Goal: Task Accomplishment & Management: Complete application form

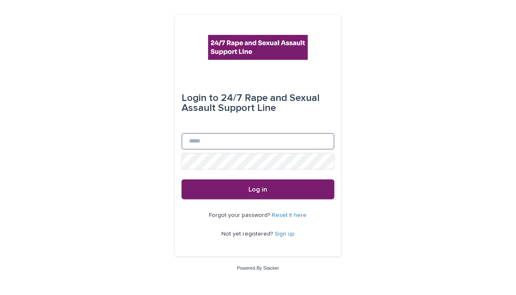
click at [212, 142] on input "Email" at bounding box center [257, 141] width 153 height 17
type input "*"
type input "**********"
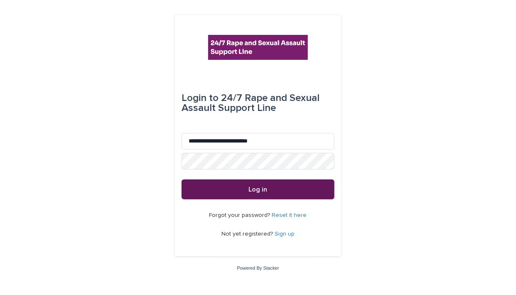
click at [269, 188] on button "Log in" at bounding box center [257, 189] width 153 height 20
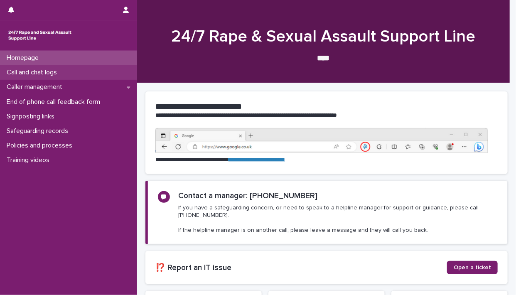
click at [75, 70] on div "Call and chat logs" at bounding box center [68, 72] width 137 height 15
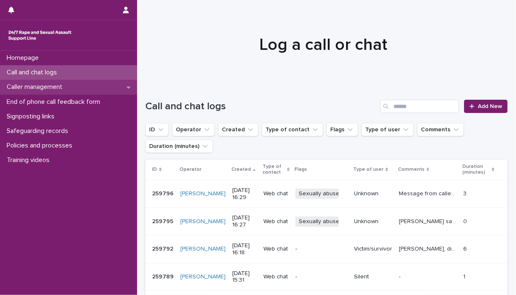
click at [48, 88] on p "Caller management" at bounding box center [36, 87] width 66 height 8
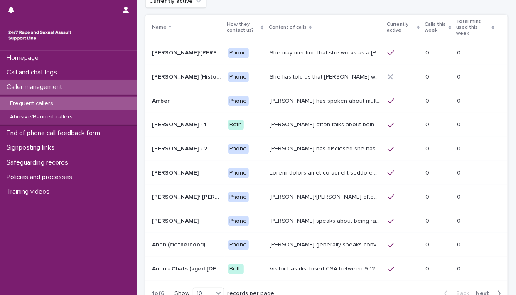
scroll to position [55, 0]
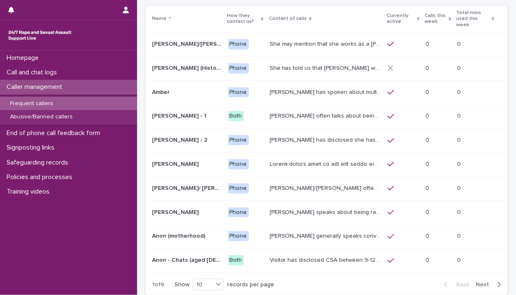
click at [478, 281] on span "Next" at bounding box center [484, 284] width 18 height 6
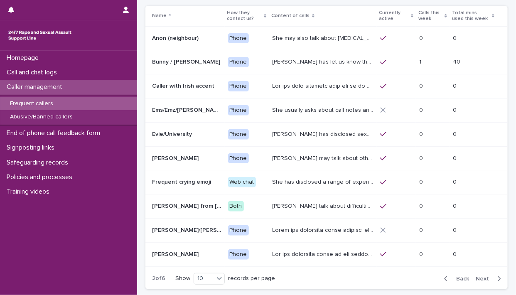
click at [478, 278] on span "Next" at bounding box center [484, 279] width 18 height 6
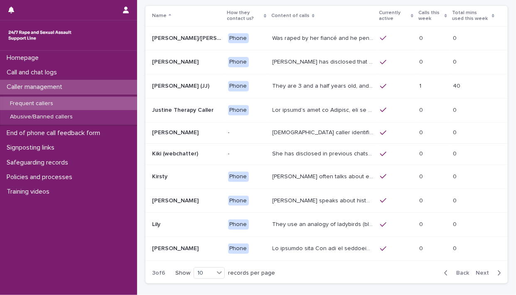
scroll to position [52, 0]
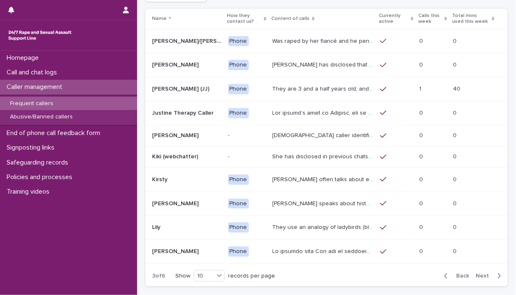
click at [478, 278] on button "Next" at bounding box center [489, 275] width 35 height 7
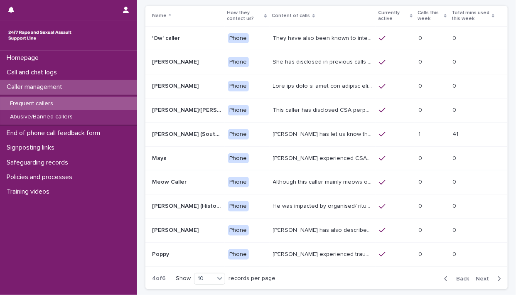
click at [478, 278] on span "Next" at bounding box center [484, 279] width 18 height 6
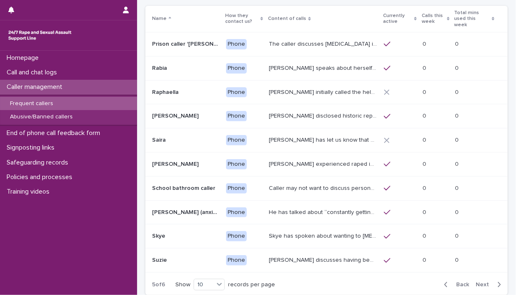
click at [478, 281] on span "Next" at bounding box center [484, 284] width 18 height 6
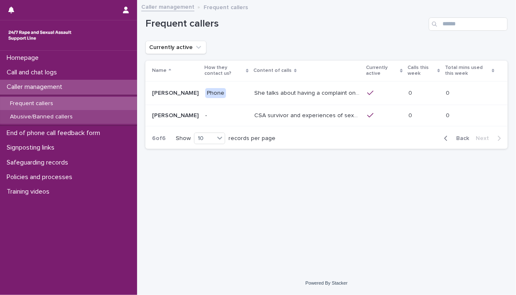
click at [78, 118] on div "Abusive/Banned callers" at bounding box center [68, 117] width 137 height 14
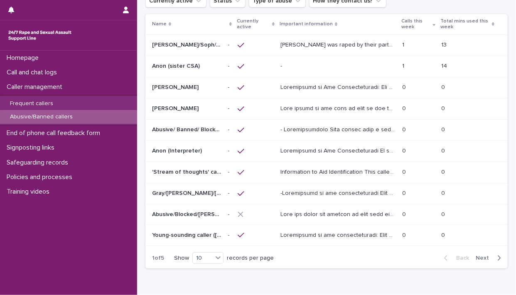
scroll to position [48, 0]
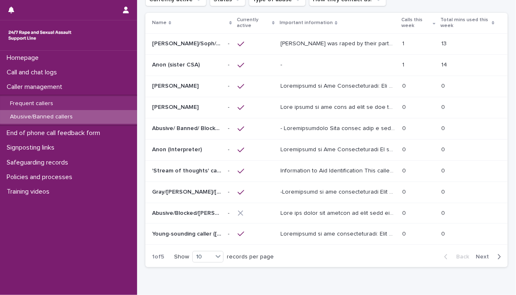
click at [414, 60] on div "1 1" at bounding box center [418, 65] width 32 height 14
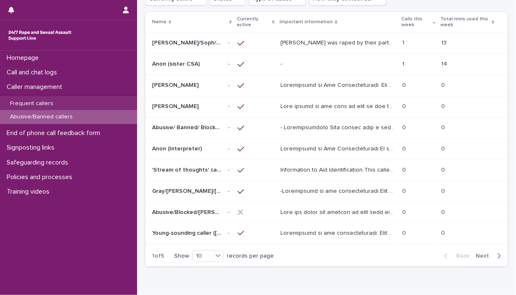
scroll to position [57, 0]
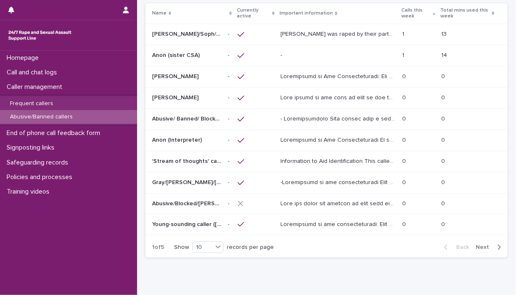
click at [482, 245] on span "Next" at bounding box center [484, 247] width 18 height 6
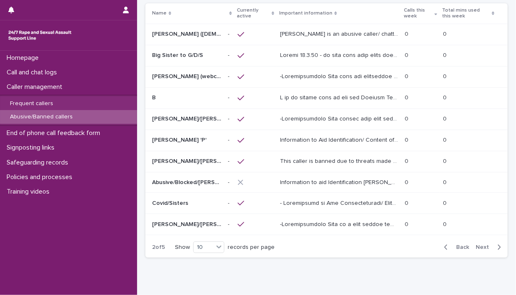
click at [482, 245] on span "Next" at bounding box center [484, 247] width 18 height 6
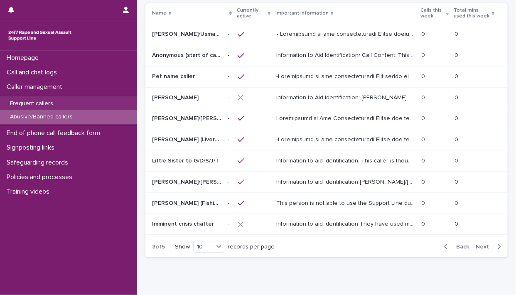
scroll to position [57, 0]
click at [482, 245] on span "Next" at bounding box center [484, 247] width 18 height 6
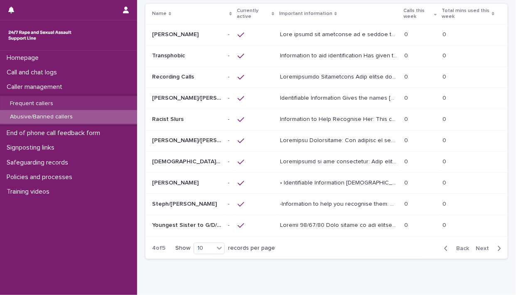
scroll to position [58, 0]
click at [482, 245] on span "Next" at bounding box center [484, 248] width 18 height 6
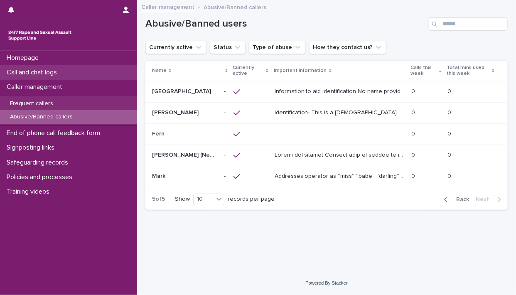
click at [91, 75] on div "Call and chat logs" at bounding box center [68, 72] width 137 height 15
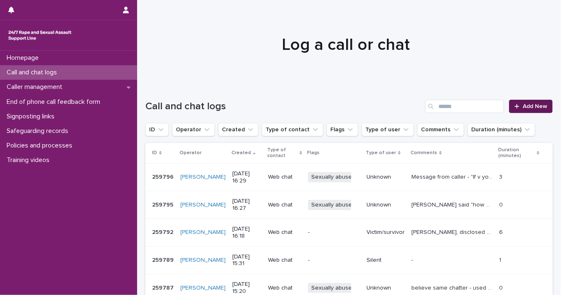
click at [515, 108] on span "Add New" at bounding box center [534, 106] width 24 height 6
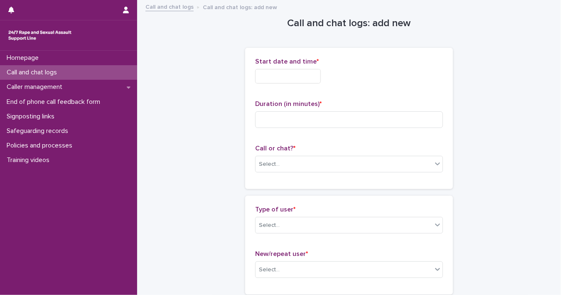
click at [282, 73] on input "text" at bounding box center [288, 76] width 66 height 15
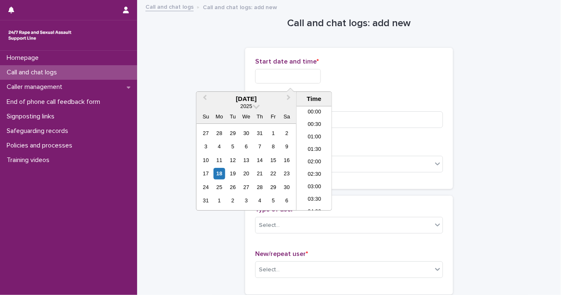
scroll to position [378, 0]
click at [223, 168] on div "18" at bounding box center [218, 173] width 11 height 11
drag, startPoint x: 283, startPoint y: 76, endPoint x: 368, endPoint y: 75, distance: 85.1
click at [368, 75] on div "**********" at bounding box center [349, 76] width 188 height 15
type input "**********"
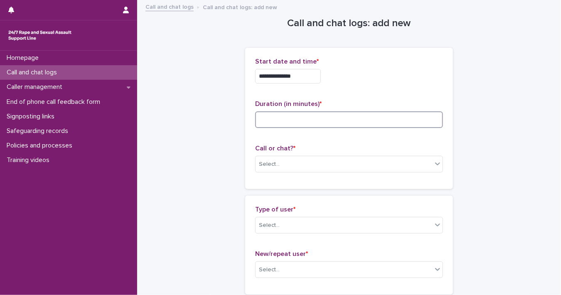
click at [432, 117] on input at bounding box center [349, 119] width 188 height 17
type input "**"
click at [428, 162] on div "Select..." at bounding box center [343, 164] width 176 height 14
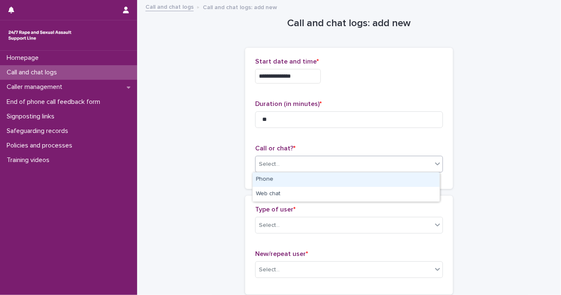
click at [412, 185] on div "Phone" at bounding box center [345, 179] width 187 height 15
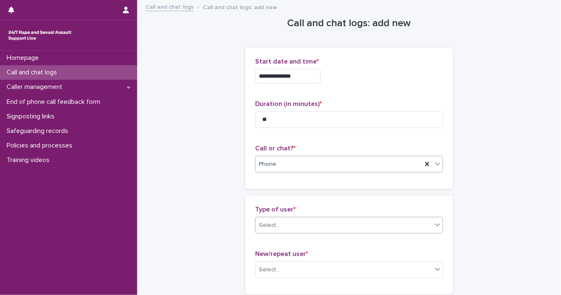
click at [433, 225] on icon at bounding box center [437, 224] width 8 height 8
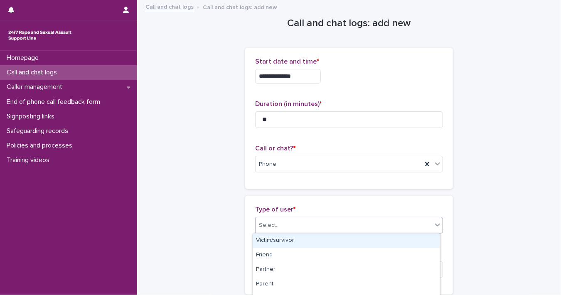
click at [422, 243] on div "Victim/survivor" at bounding box center [345, 240] width 187 height 15
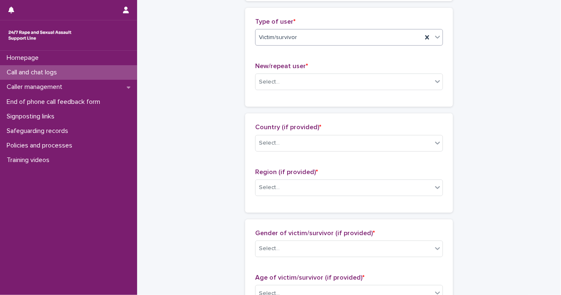
scroll to position [192, 0]
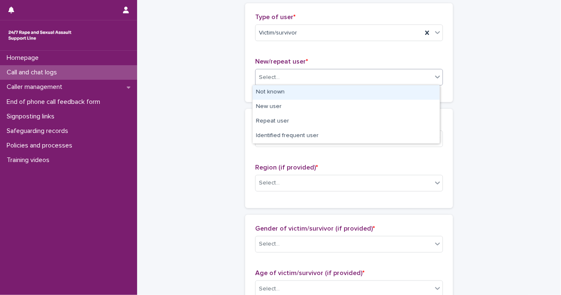
click at [423, 76] on div "Select..." at bounding box center [343, 78] width 176 height 14
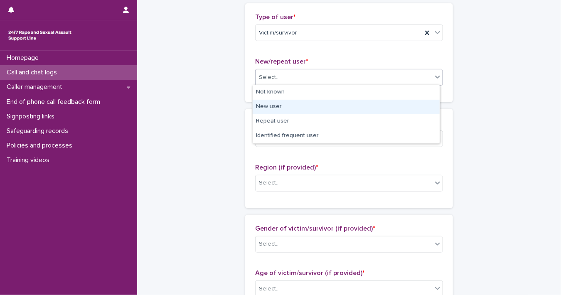
click at [409, 108] on div "New user" at bounding box center [345, 107] width 187 height 15
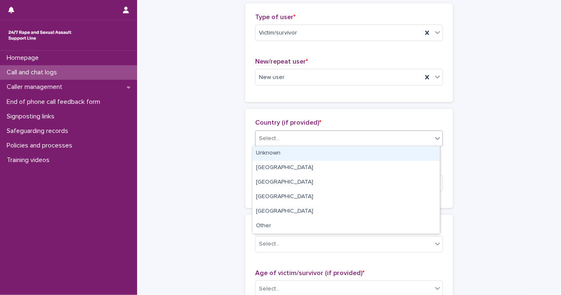
click at [433, 135] on icon at bounding box center [437, 138] width 8 height 8
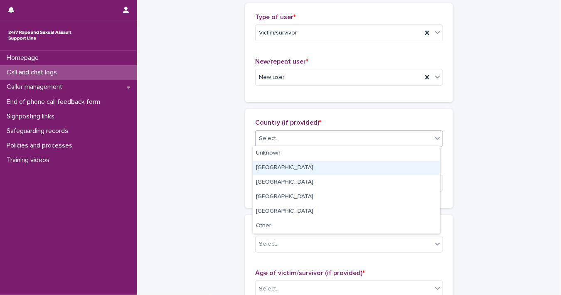
click at [417, 166] on div "[GEOGRAPHIC_DATA]" at bounding box center [345, 168] width 187 height 15
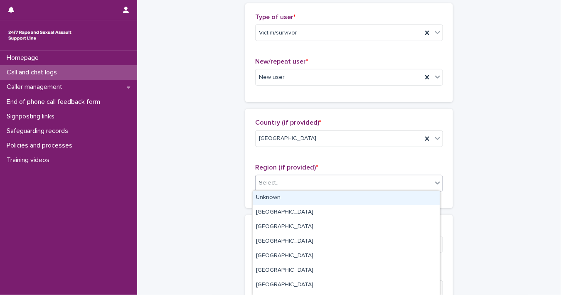
click at [433, 181] on icon at bounding box center [437, 183] width 8 height 8
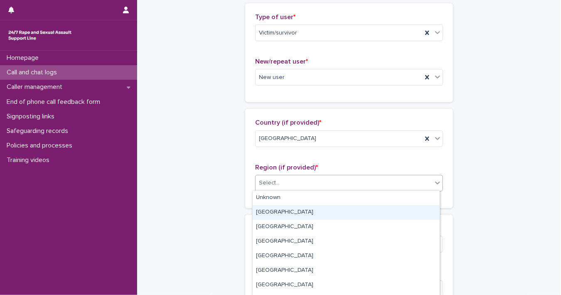
click at [423, 213] on div "[GEOGRAPHIC_DATA]" at bounding box center [345, 212] width 187 height 15
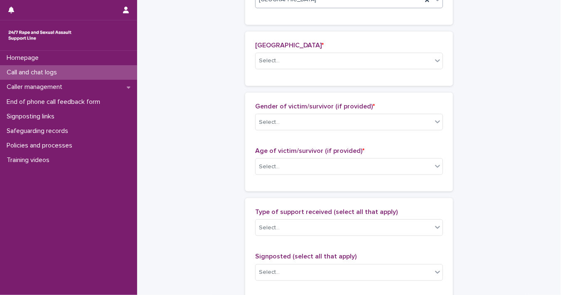
scroll to position [381, 0]
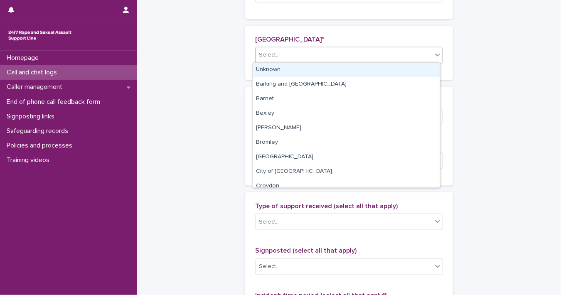
click at [433, 51] on icon at bounding box center [437, 55] width 8 height 8
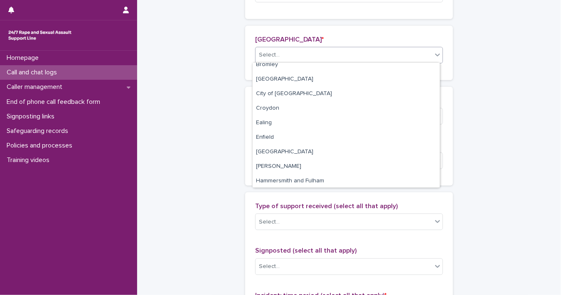
scroll to position [82, 0]
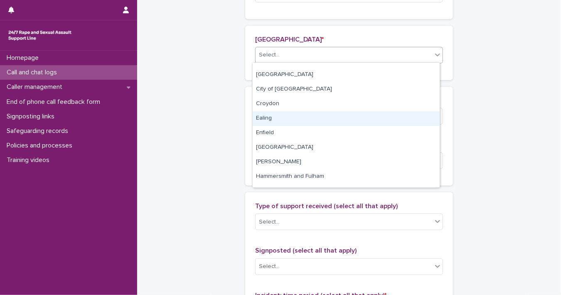
click at [422, 114] on div "Ealing" at bounding box center [345, 118] width 187 height 15
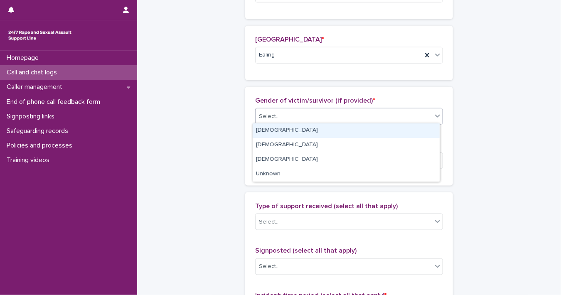
click at [423, 114] on div "Select..." at bounding box center [343, 117] width 176 height 14
click at [416, 127] on div "[DEMOGRAPHIC_DATA]" at bounding box center [345, 130] width 187 height 15
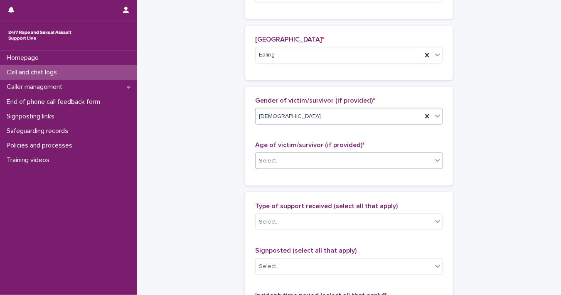
click at [435, 159] on icon at bounding box center [437, 160] width 5 height 3
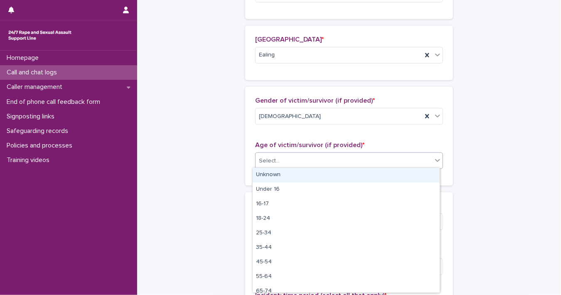
click at [419, 180] on div "Unknown" at bounding box center [345, 175] width 187 height 15
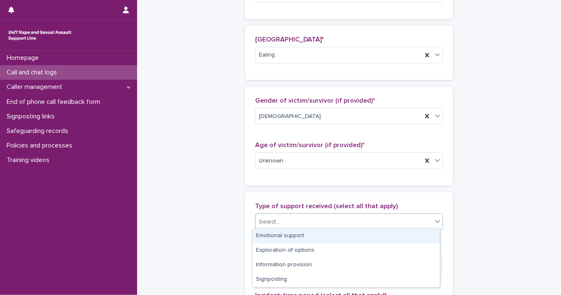
click at [435, 223] on icon at bounding box center [437, 221] width 8 height 8
click at [414, 234] on div "Emotional support" at bounding box center [345, 236] width 187 height 15
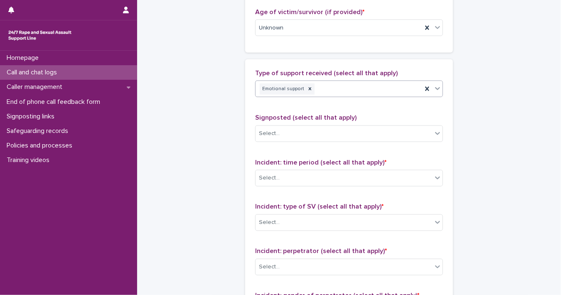
scroll to position [565, 0]
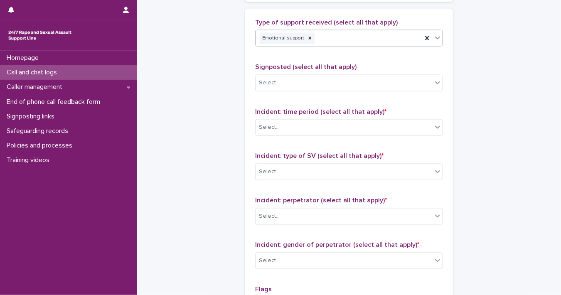
click at [435, 37] on icon at bounding box center [437, 38] width 5 height 3
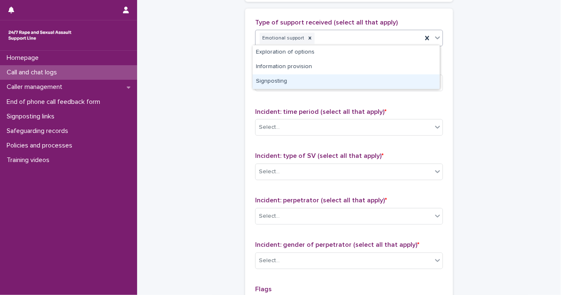
click at [416, 77] on div "Signposting" at bounding box center [345, 81] width 187 height 15
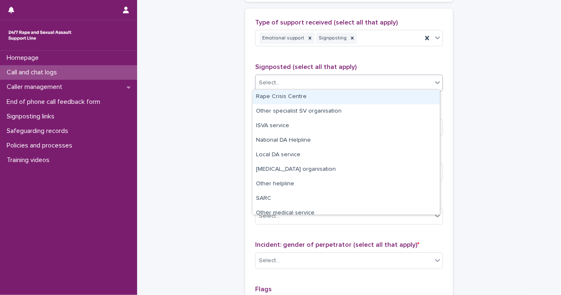
click at [433, 83] on icon at bounding box center [437, 82] width 8 height 8
click at [427, 96] on div "Rape Crisis Centre" at bounding box center [345, 97] width 187 height 15
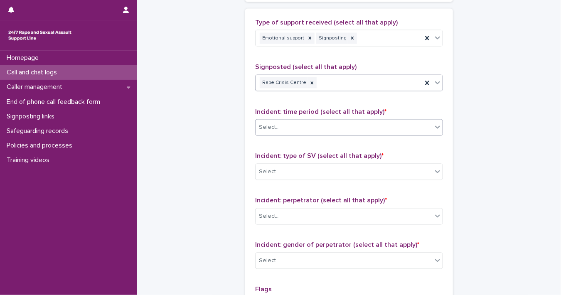
click at [438, 128] on icon at bounding box center [437, 127] width 8 height 8
click at [433, 173] on icon at bounding box center [437, 171] width 8 height 8
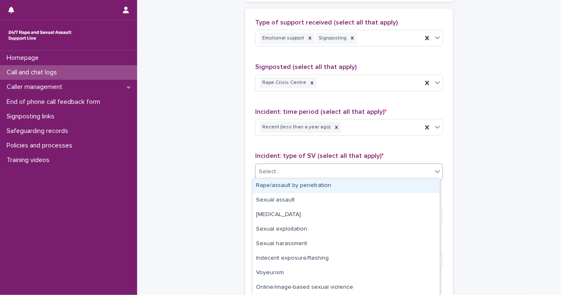
click at [420, 183] on div "Rape/assault by penetration" at bounding box center [345, 186] width 187 height 15
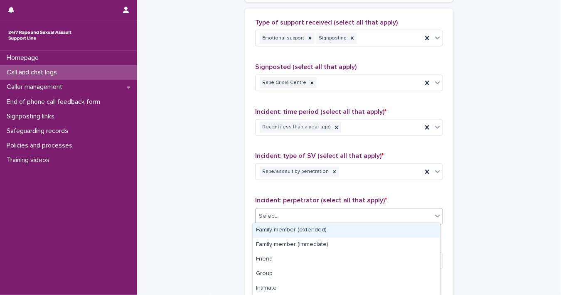
click at [433, 213] on icon at bounding box center [437, 216] width 8 height 8
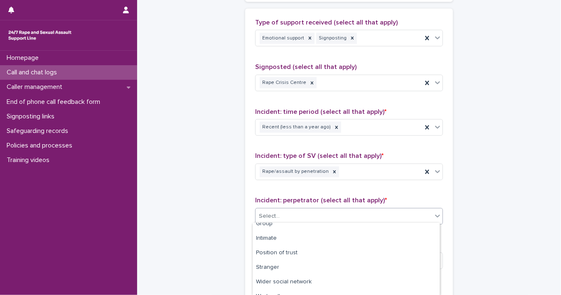
scroll to position [87, 0]
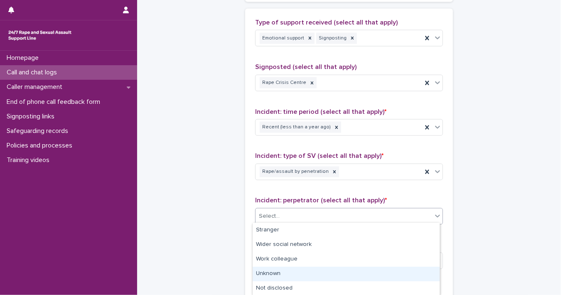
click at [417, 271] on div "Unknown" at bounding box center [345, 274] width 187 height 15
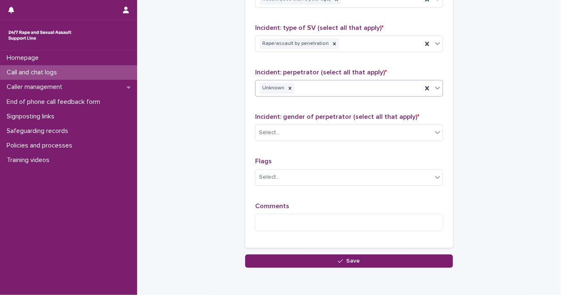
scroll to position [714, 0]
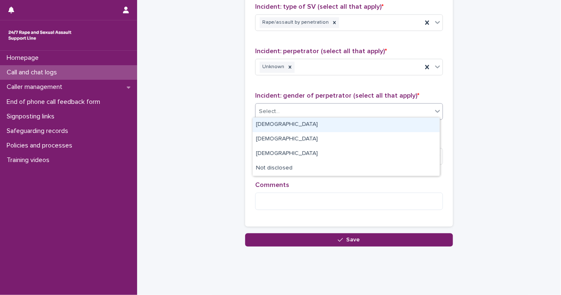
click at [436, 110] on icon at bounding box center [437, 111] width 8 height 8
click at [406, 128] on div "[DEMOGRAPHIC_DATA]" at bounding box center [345, 124] width 187 height 15
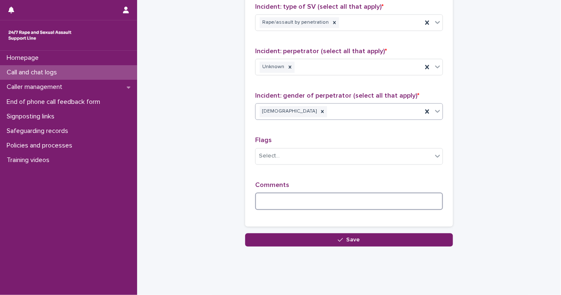
click at [347, 203] on textarea at bounding box center [349, 201] width 188 height 18
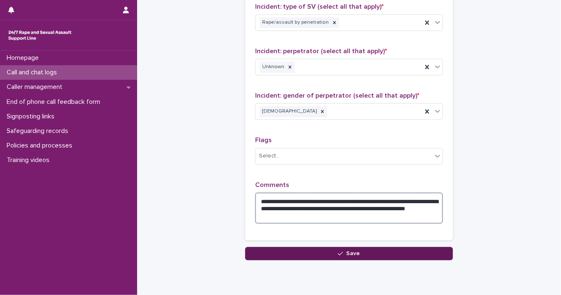
type textarea "**********"
click at [346, 250] on span "Save" at bounding box center [353, 253] width 14 height 6
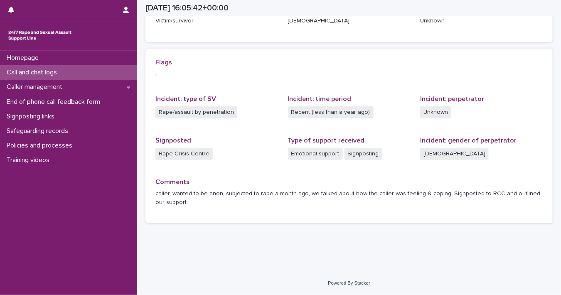
scroll to position [154, 0]
click at [58, 56] on div "Homepage" at bounding box center [68, 58] width 137 height 15
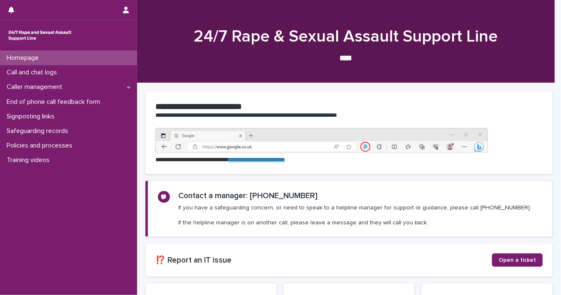
click at [54, 74] on p "Call and chat logs" at bounding box center [33, 73] width 60 height 8
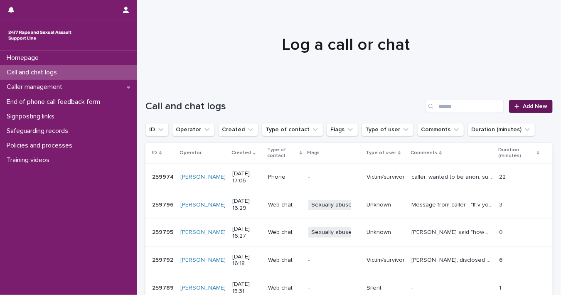
click at [515, 107] on span "Add New" at bounding box center [534, 106] width 24 height 6
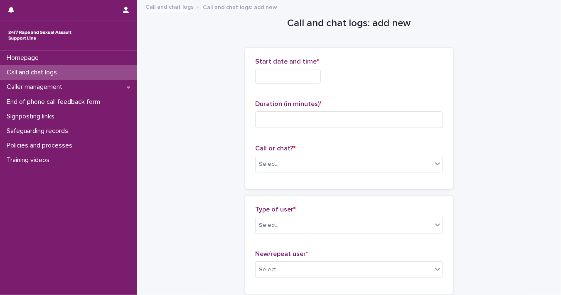
click at [291, 76] on input "text" at bounding box center [288, 76] width 66 height 15
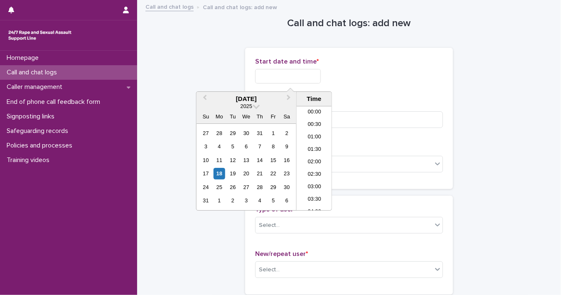
scroll to position [378, 0]
click at [224, 176] on div "18" at bounding box center [218, 173] width 11 height 11
drag, startPoint x: 284, startPoint y: 74, endPoint x: 433, endPoint y: 69, distance: 149.6
click at [425, 73] on div "**********" at bounding box center [349, 76] width 188 height 15
type input "**********"
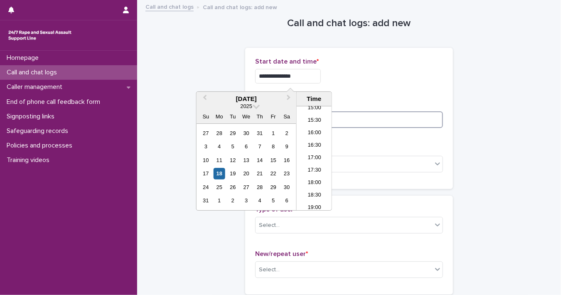
click at [407, 116] on input at bounding box center [349, 119] width 188 height 17
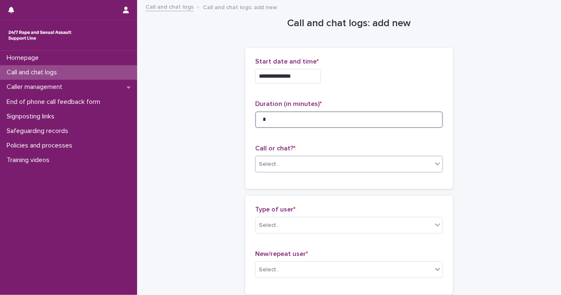
type input "*"
click at [423, 160] on div "Select..." at bounding box center [343, 164] width 176 height 14
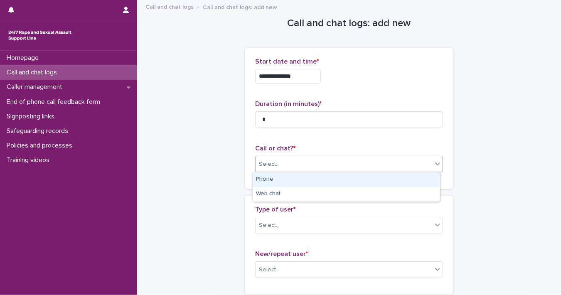
click at [407, 185] on div "Phone" at bounding box center [345, 179] width 187 height 15
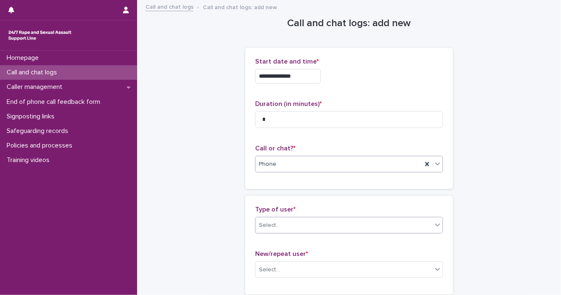
click at [433, 226] on icon at bounding box center [437, 224] width 8 height 8
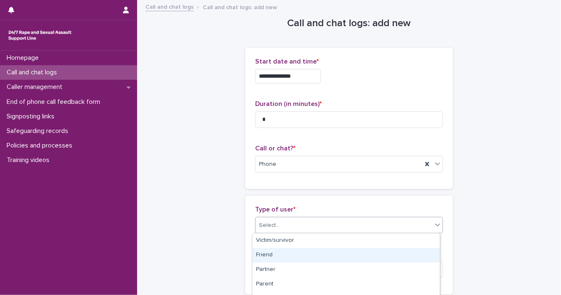
scroll to position [156, 0]
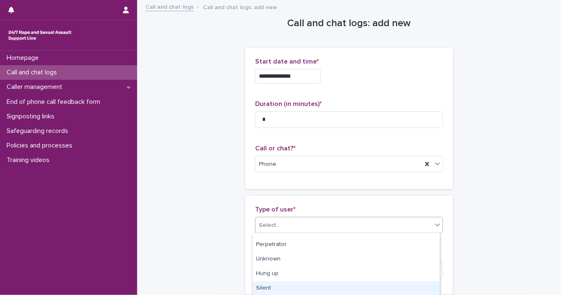
click at [417, 286] on div "Silent" at bounding box center [345, 288] width 187 height 15
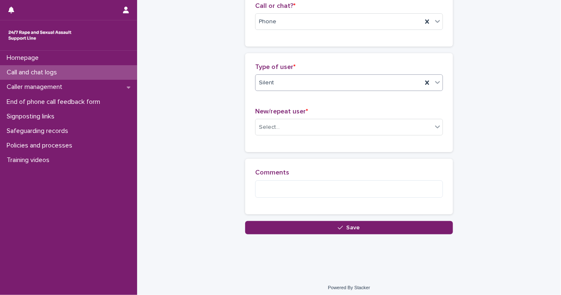
scroll to position [146, 0]
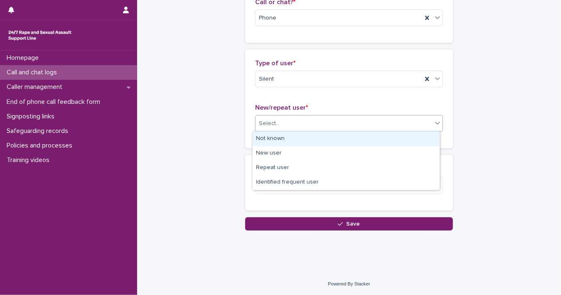
click at [419, 122] on div "Select..." at bounding box center [343, 124] width 176 height 14
click at [395, 141] on div "Not known" at bounding box center [345, 139] width 187 height 15
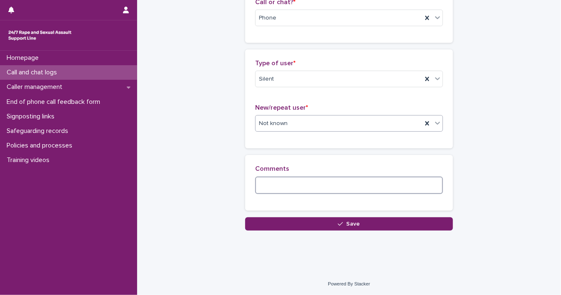
click at [366, 185] on textarea at bounding box center [349, 185] width 188 height 18
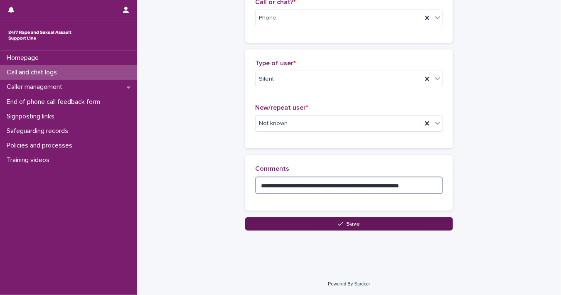
type textarea "**********"
click at [389, 223] on button "Save" at bounding box center [349, 223] width 208 height 13
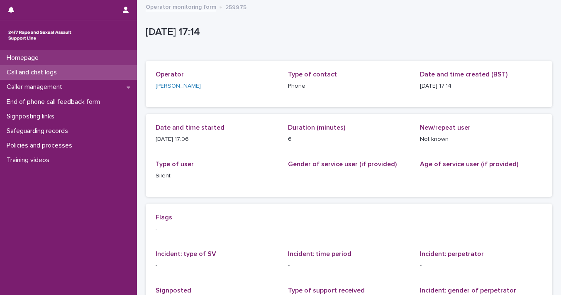
click at [25, 59] on p "Homepage" at bounding box center [24, 58] width 42 height 8
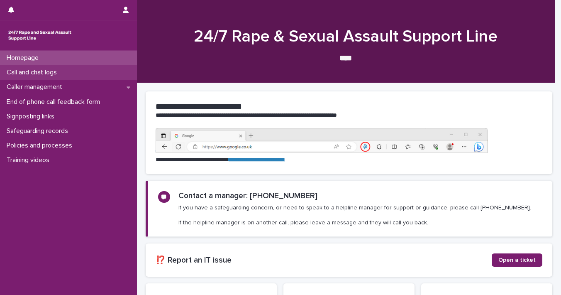
click at [23, 69] on p "Call and chat logs" at bounding box center [33, 73] width 60 height 8
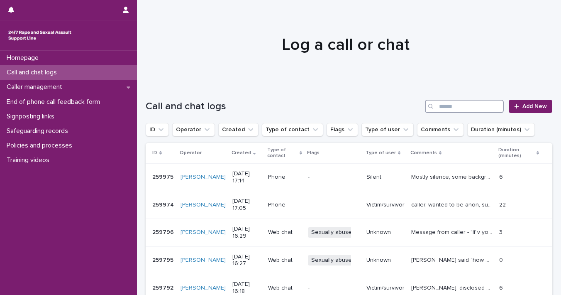
click at [449, 107] on input "Search" at bounding box center [464, 106] width 79 height 13
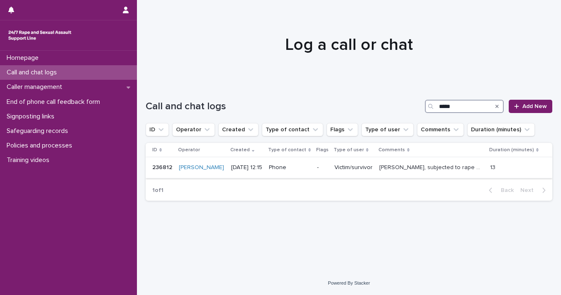
type input "*****"
click at [393, 166] on p "[PERSON_NAME], subjected to rape at University (perpetrator also ejaculated on …" at bounding box center [431, 166] width 105 height 9
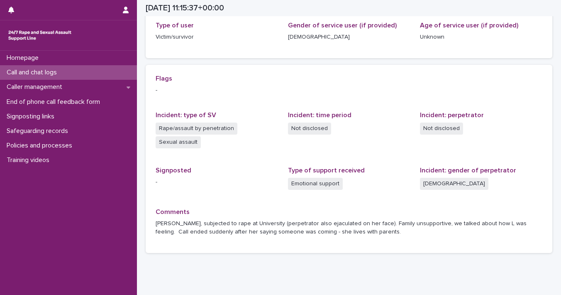
scroll to position [123, 0]
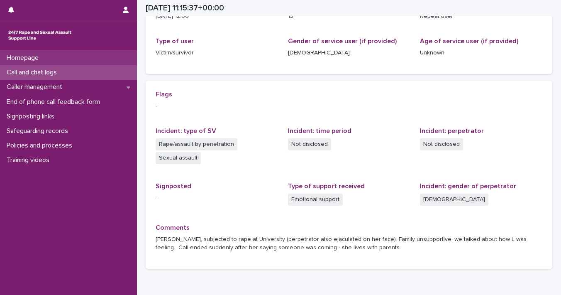
click at [22, 60] on p "Homepage" at bounding box center [24, 58] width 42 height 8
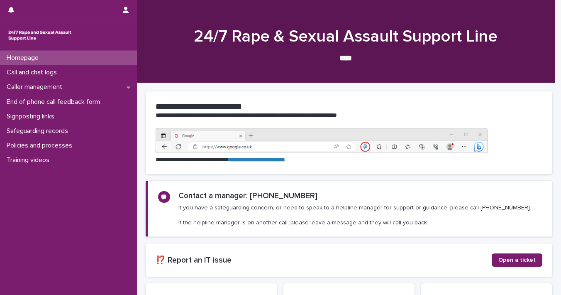
click at [17, 73] on p "Call and chat logs" at bounding box center [33, 73] width 60 height 8
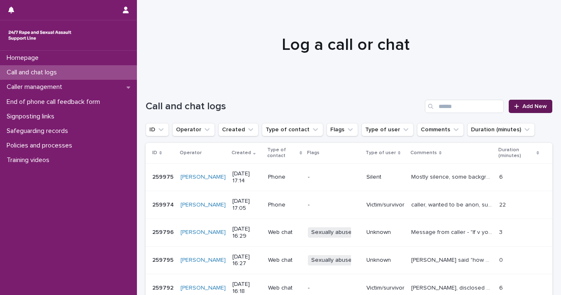
click at [514, 105] on icon at bounding box center [516, 106] width 5 height 6
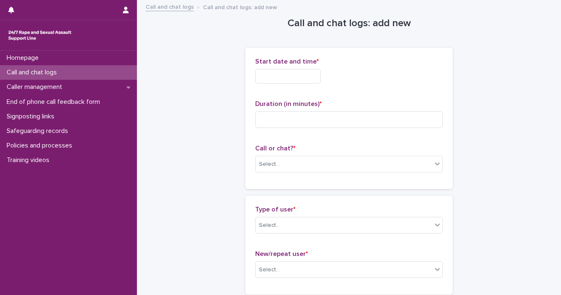
click at [291, 77] on input "text" at bounding box center [288, 76] width 66 height 15
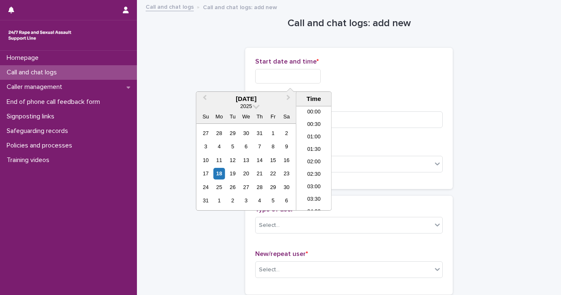
scroll to position [378, 0]
click at [223, 171] on div "18" at bounding box center [219, 173] width 11 height 11
drag, startPoint x: 284, startPoint y: 74, endPoint x: 360, endPoint y: 74, distance: 75.6
click at [360, 74] on div "**********" at bounding box center [349, 76] width 188 height 15
type input "**********"
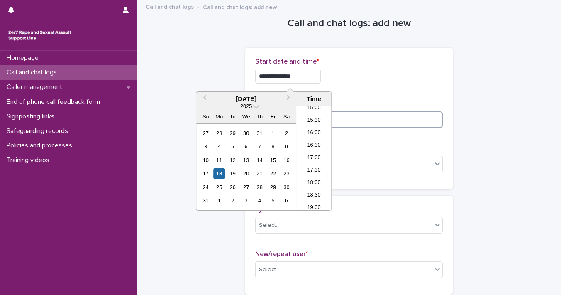
click at [367, 117] on input at bounding box center [349, 119] width 188 height 17
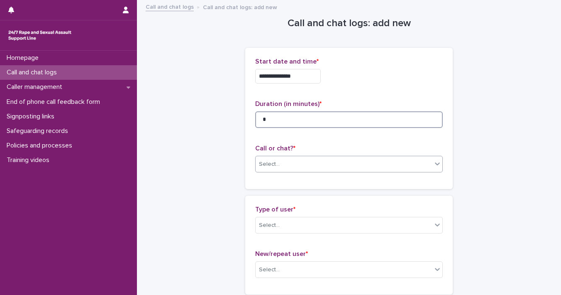
type input "*"
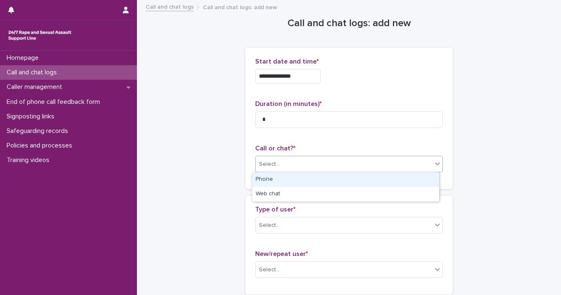
click at [426, 163] on div "Select..." at bounding box center [344, 164] width 176 height 14
click at [406, 180] on div "Phone" at bounding box center [345, 179] width 187 height 15
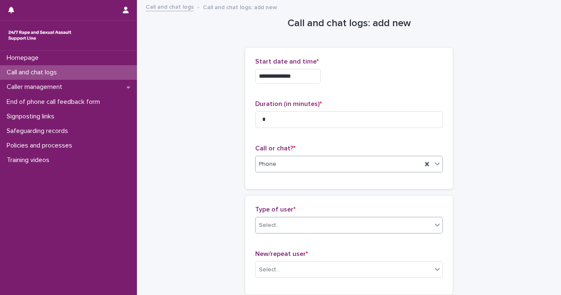
click at [438, 226] on div at bounding box center [438, 224] width 10 height 15
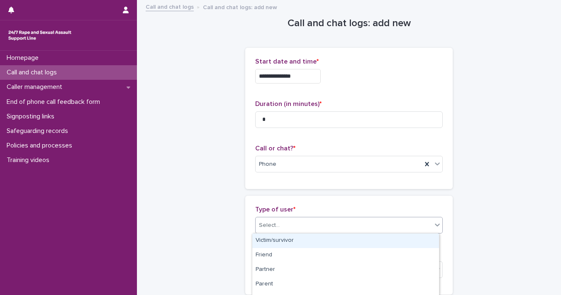
click at [416, 237] on div "Victim/survivor" at bounding box center [345, 240] width 187 height 15
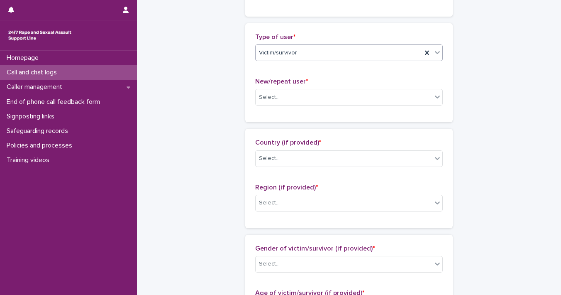
scroll to position [200, 0]
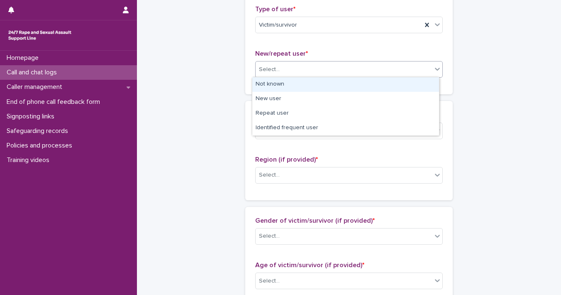
click at [433, 73] on div at bounding box center [438, 68] width 10 height 15
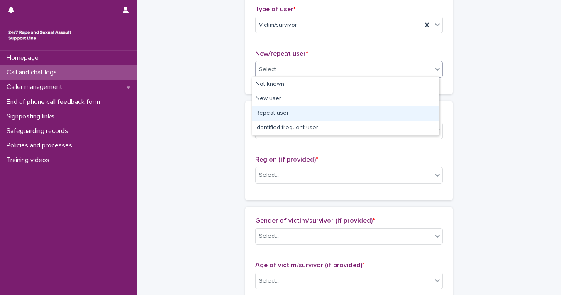
click at [421, 111] on div "Repeat user" at bounding box center [345, 113] width 187 height 15
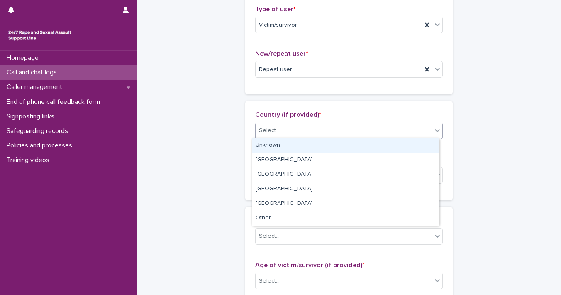
drag, startPoint x: 435, startPoint y: 130, endPoint x: 429, endPoint y: 138, distance: 10.1
click at [435, 130] on icon at bounding box center [437, 130] width 8 height 8
click at [428, 140] on div "Unknown" at bounding box center [345, 145] width 187 height 15
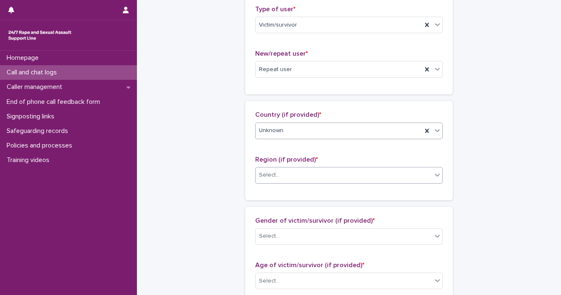
click at [436, 175] on icon at bounding box center [437, 175] width 8 height 8
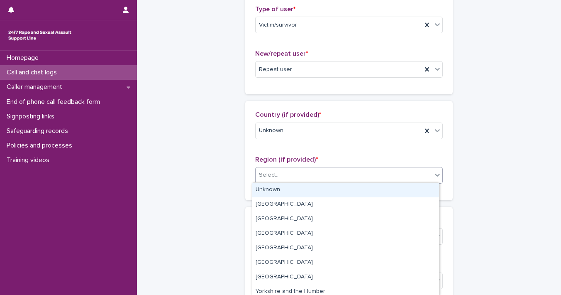
click at [423, 185] on div "Unknown" at bounding box center [345, 190] width 187 height 15
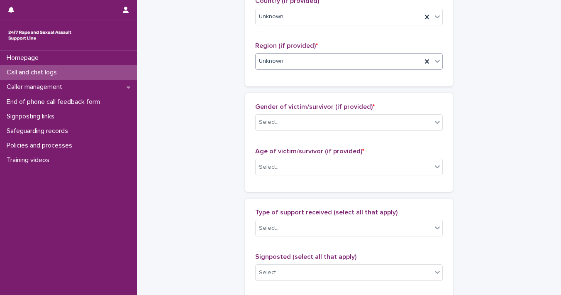
scroll to position [345, 0]
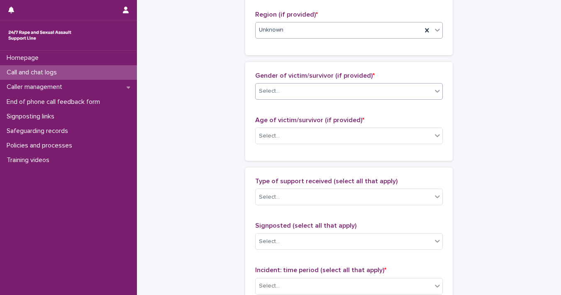
click at [433, 95] on div at bounding box center [438, 90] width 10 height 15
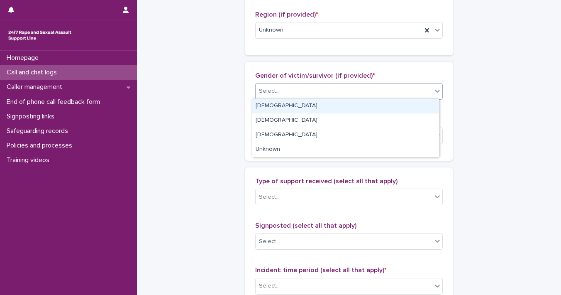
click at [419, 103] on div "[DEMOGRAPHIC_DATA]" at bounding box center [345, 106] width 187 height 15
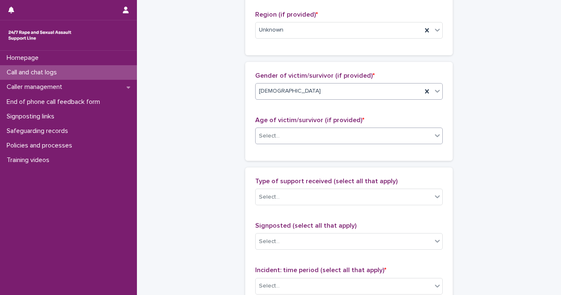
click at [435, 135] on icon at bounding box center [437, 135] width 5 height 3
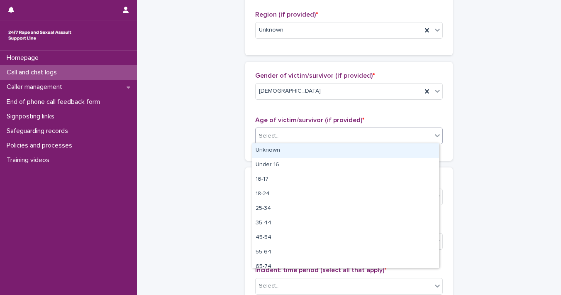
click at [424, 147] on div "Unknown" at bounding box center [345, 150] width 187 height 15
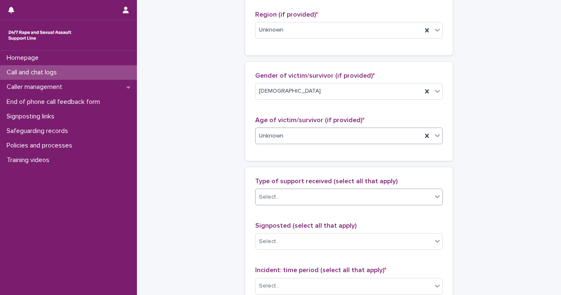
click at [433, 193] on icon at bounding box center [437, 196] width 8 height 8
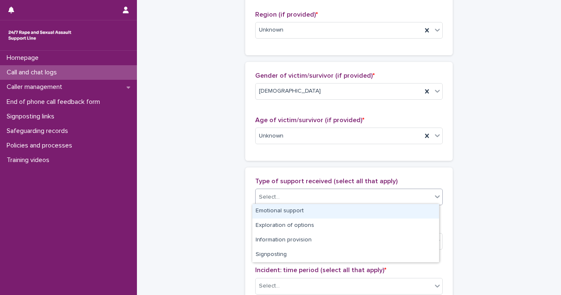
click at [411, 211] on div "Emotional support" at bounding box center [345, 211] width 187 height 15
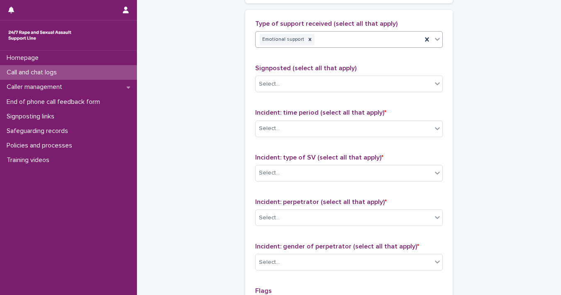
scroll to position [556, 0]
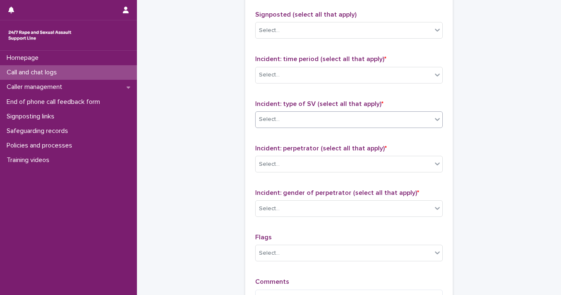
click at [426, 119] on div "Select..." at bounding box center [344, 120] width 176 height 14
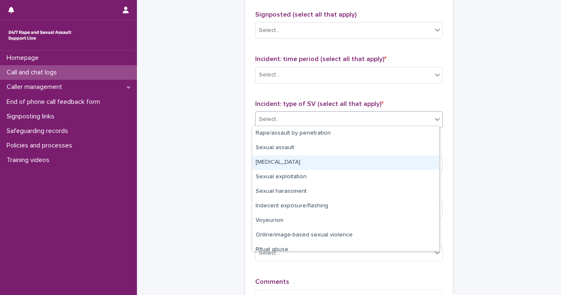
click at [402, 162] on div "[MEDICAL_DATA]" at bounding box center [345, 162] width 187 height 15
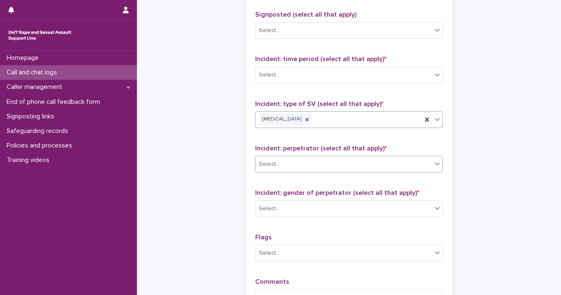
click at [433, 165] on icon at bounding box center [437, 163] width 8 height 8
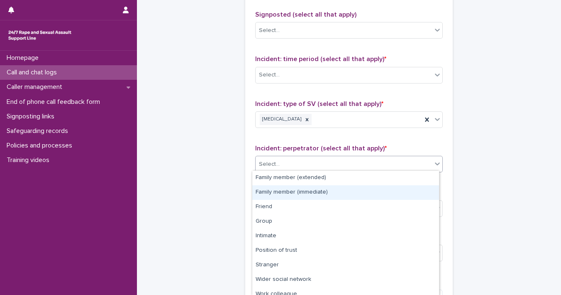
click at [419, 188] on div "Family member (immediate)" at bounding box center [345, 192] width 187 height 15
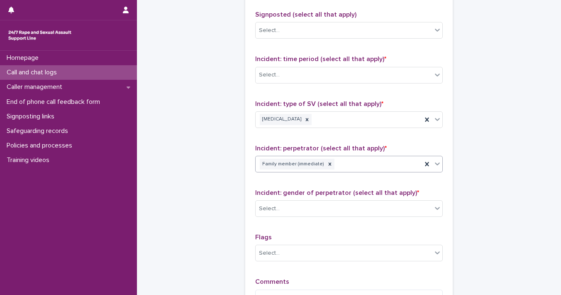
click at [435, 165] on icon at bounding box center [437, 163] width 8 height 8
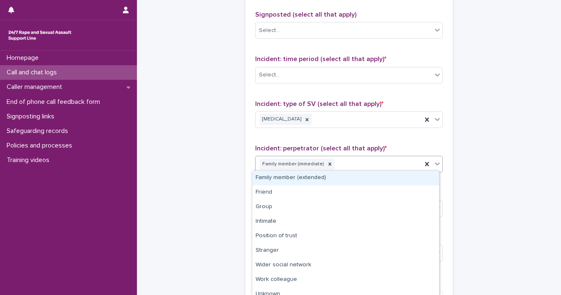
click at [423, 175] on div "Family member (extended)" at bounding box center [345, 178] width 187 height 15
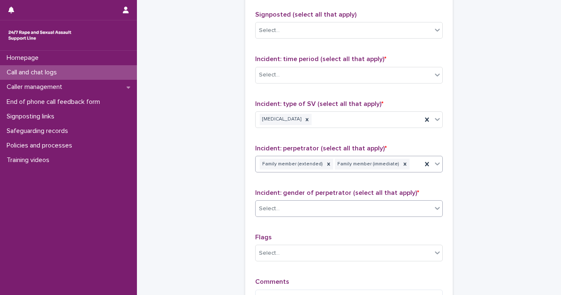
click at [433, 205] on icon at bounding box center [437, 208] width 8 height 8
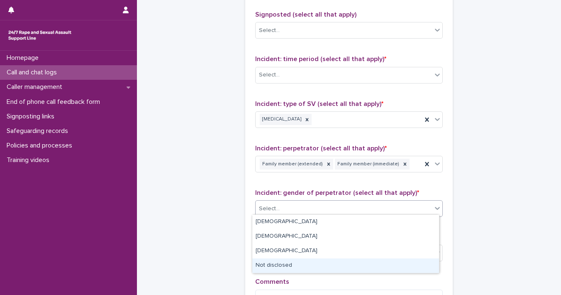
click at [405, 267] on div "Not disclosed" at bounding box center [345, 265] width 187 height 15
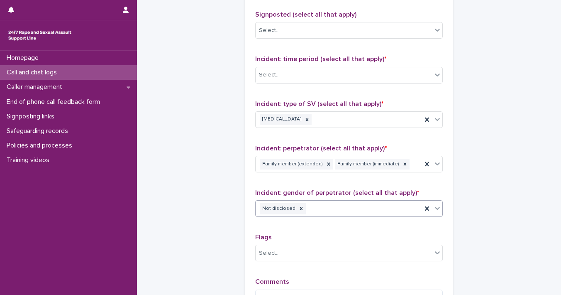
scroll to position [667, 0]
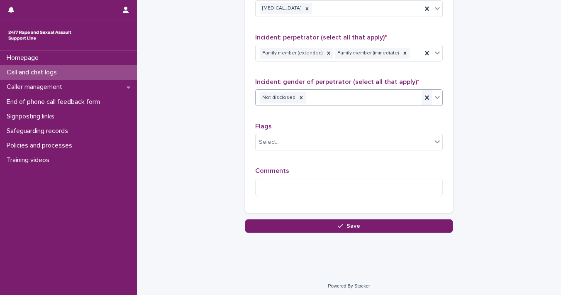
click at [423, 98] on icon at bounding box center [427, 97] width 8 height 8
click at [433, 94] on icon at bounding box center [437, 97] width 8 height 8
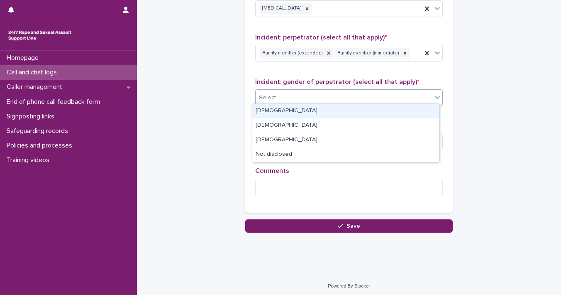
click at [387, 108] on div "[DEMOGRAPHIC_DATA]" at bounding box center [345, 111] width 187 height 15
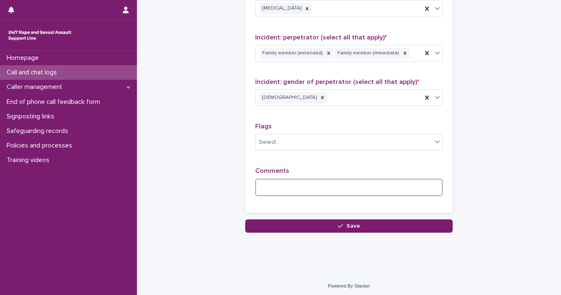
click at [332, 182] on textarea at bounding box center [349, 188] width 188 height 18
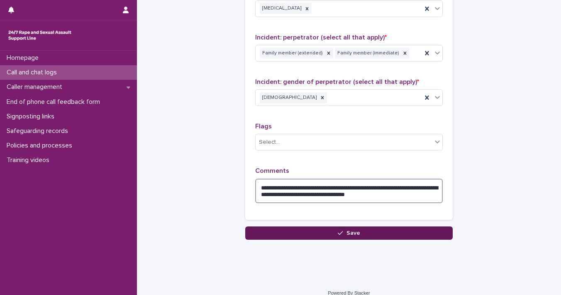
type textarea "**********"
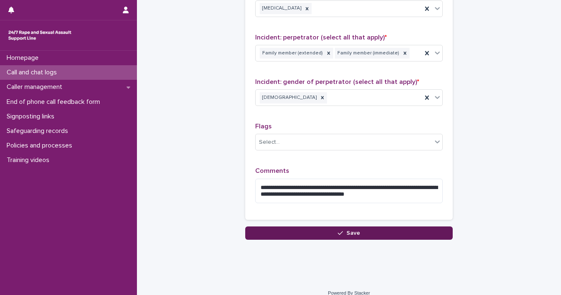
click at [379, 228] on button "Save" at bounding box center [349, 232] width 208 height 13
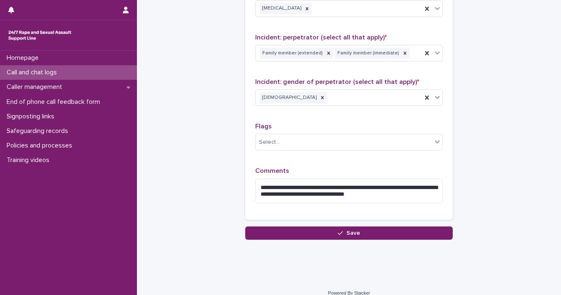
scroll to position [609, 0]
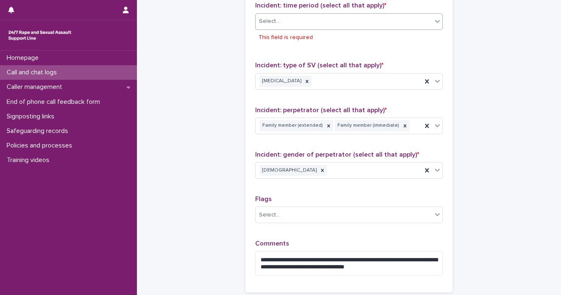
click at [433, 19] on div at bounding box center [438, 21] width 10 height 15
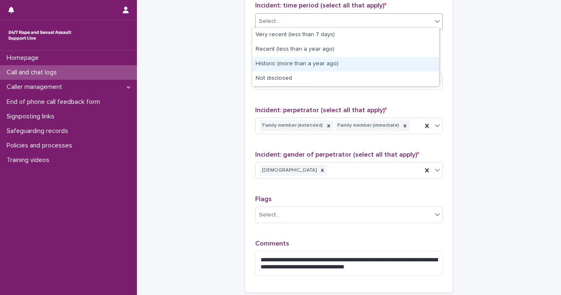
drag, startPoint x: 379, startPoint y: 84, endPoint x: 379, endPoint y: 71, distance: 12.9
click at [379, 68] on div "Historic (more than a year ago)" at bounding box center [345, 64] width 187 height 15
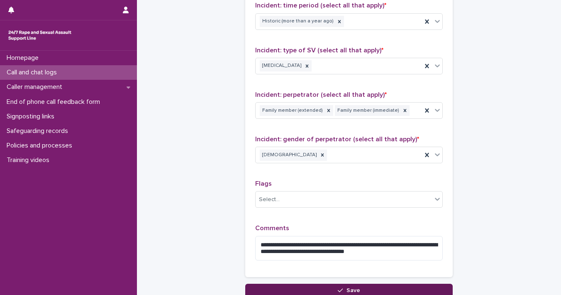
click at [392, 286] on button "Save" at bounding box center [349, 290] width 208 height 13
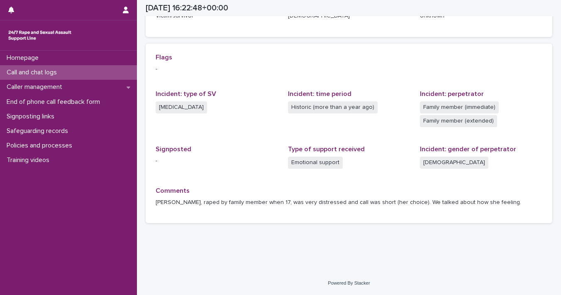
scroll to position [159, 0]
click at [40, 73] on p "Call and chat logs" at bounding box center [33, 73] width 60 height 8
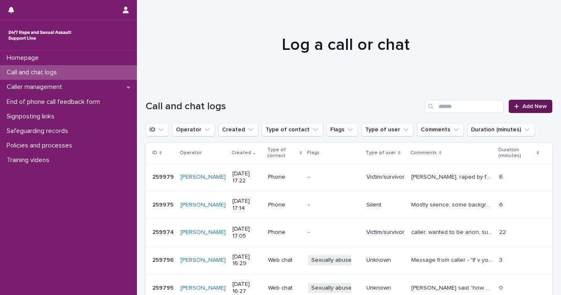
click at [515, 107] on span "Add New" at bounding box center [535, 106] width 24 height 6
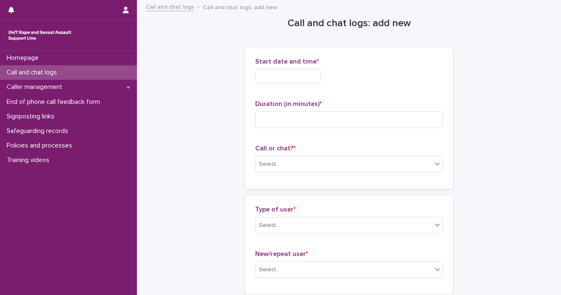
click at [267, 73] on input "text" at bounding box center [288, 76] width 66 height 15
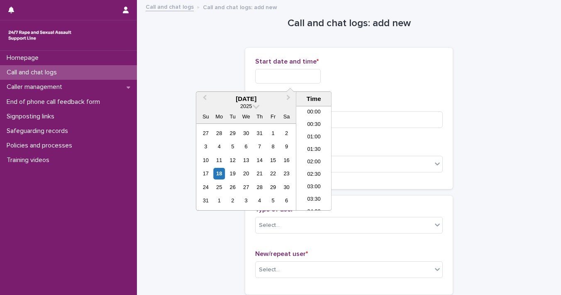
scroll to position [390, 0]
click at [216, 174] on div "18" at bounding box center [219, 173] width 11 height 11
drag, startPoint x: 282, startPoint y: 73, endPoint x: 384, endPoint y: 84, distance: 101.9
click at [384, 84] on div "**********" at bounding box center [349, 74] width 188 height 32
type input "**********"
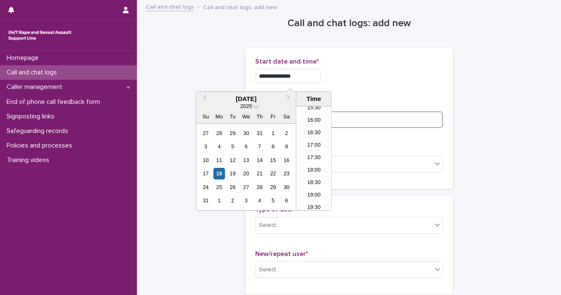
click at [429, 118] on input at bounding box center [349, 119] width 188 height 17
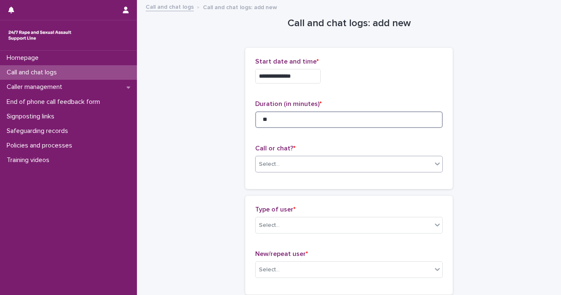
type input "**"
click at [438, 166] on icon at bounding box center [437, 163] width 8 height 8
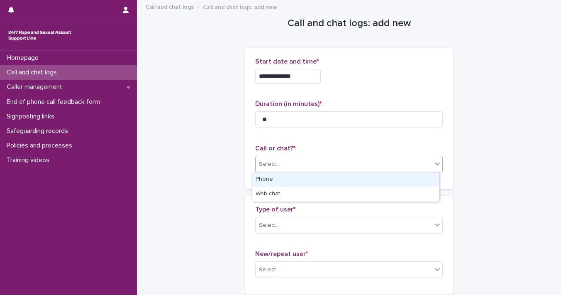
click at [403, 181] on div "Phone" at bounding box center [345, 179] width 187 height 15
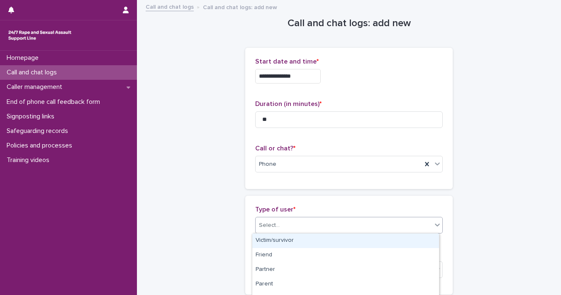
click at [433, 226] on icon at bounding box center [437, 224] width 8 height 8
click at [418, 241] on div "Victim/survivor" at bounding box center [345, 240] width 187 height 15
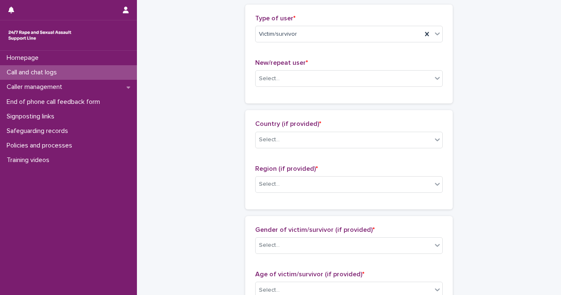
scroll to position [204, 0]
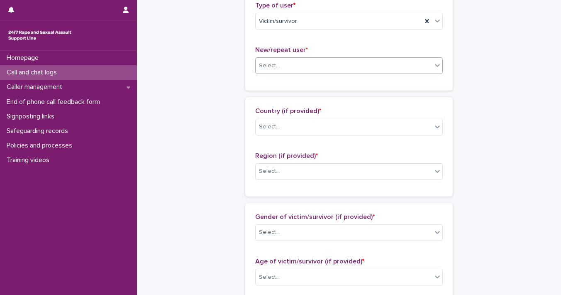
click at [433, 67] on icon at bounding box center [437, 65] width 8 height 8
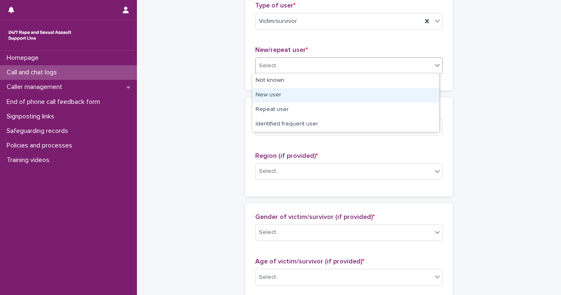
click at [415, 97] on div "New user" at bounding box center [345, 95] width 187 height 15
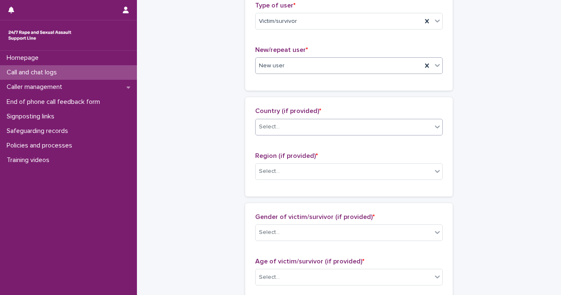
click at [433, 126] on icon at bounding box center [437, 126] width 8 height 8
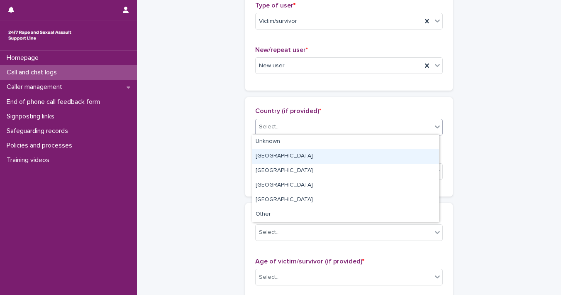
click at [426, 150] on div "[GEOGRAPHIC_DATA]" at bounding box center [345, 156] width 187 height 15
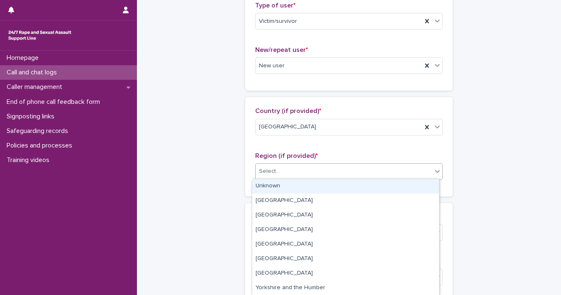
click at [436, 174] on div at bounding box center [438, 171] width 10 height 15
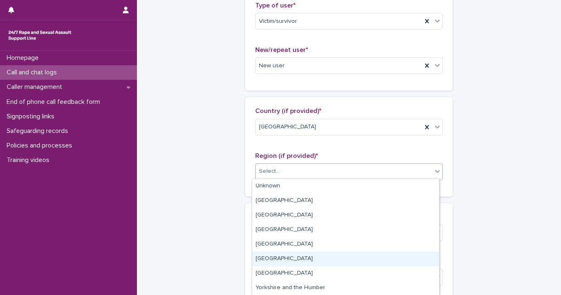
click at [412, 253] on div "[GEOGRAPHIC_DATA]" at bounding box center [345, 259] width 187 height 15
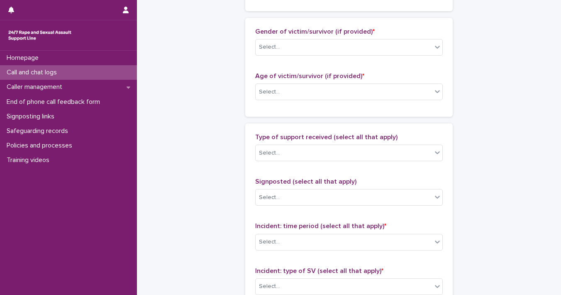
scroll to position [395, 0]
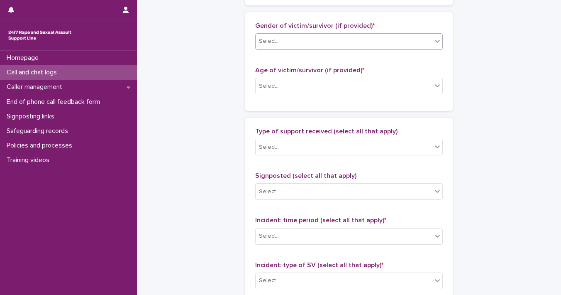
click at [433, 39] on icon at bounding box center [437, 41] width 8 height 8
click at [433, 87] on icon at bounding box center [437, 85] width 8 height 8
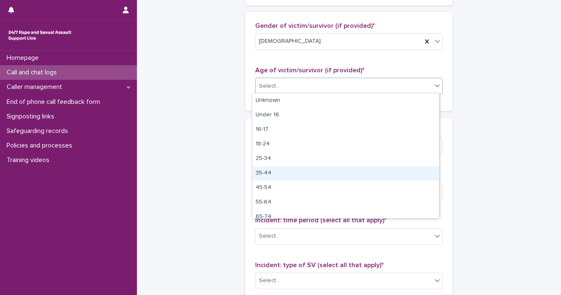
click at [415, 171] on div "35-44" at bounding box center [345, 173] width 187 height 15
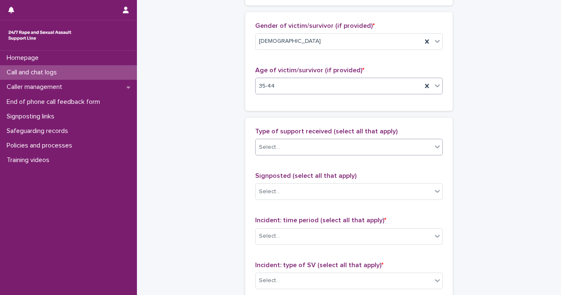
click at [433, 147] on icon at bounding box center [437, 146] width 8 height 8
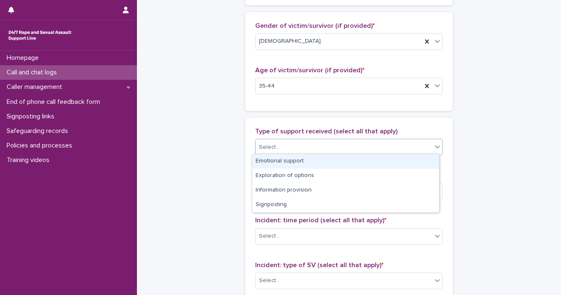
click at [419, 161] on div "Emotional support" at bounding box center [345, 161] width 187 height 15
click at [435, 150] on div at bounding box center [438, 146] width 10 height 15
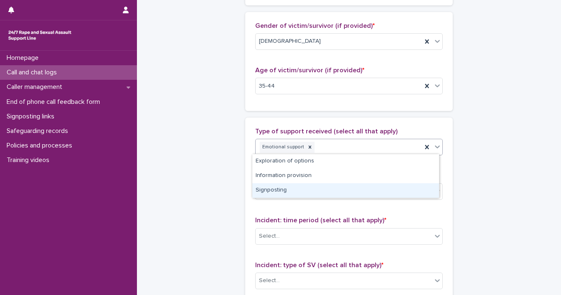
click at [408, 188] on div "Signposting" at bounding box center [345, 190] width 187 height 15
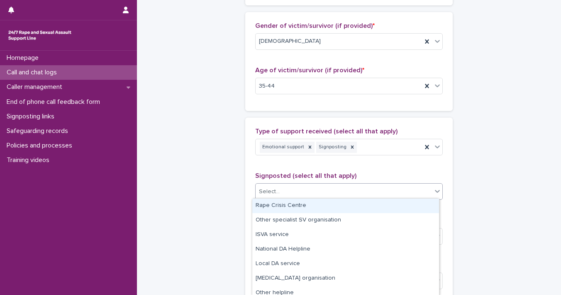
click at [433, 191] on icon at bounding box center [437, 191] width 8 height 8
click at [407, 205] on div "Rape Crisis Centre" at bounding box center [345, 205] width 187 height 15
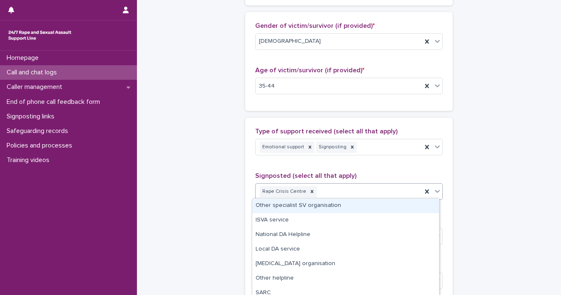
click at [435, 194] on div at bounding box center [438, 191] width 10 height 15
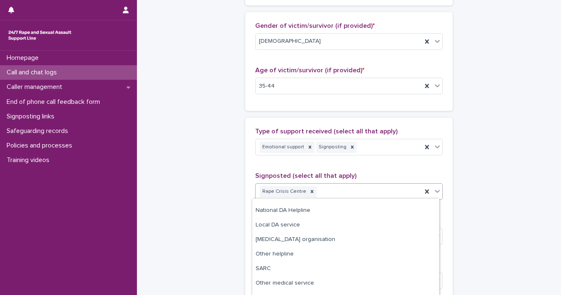
scroll to position [35, 0]
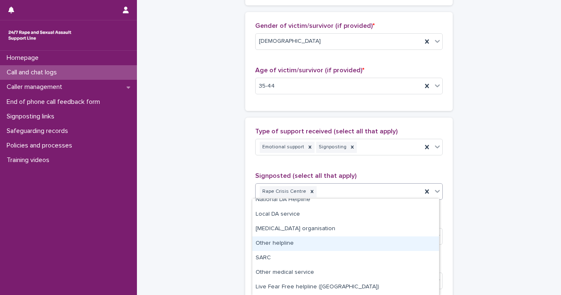
click at [410, 241] on div "Other helpline" at bounding box center [345, 243] width 187 height 15
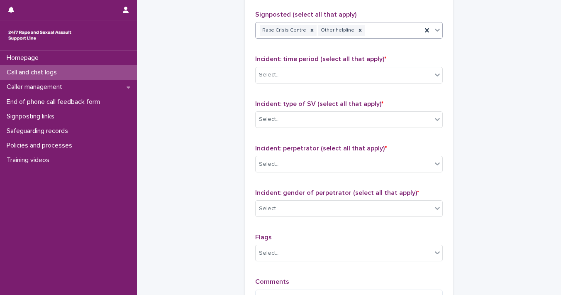
scroll to position [568, 0]
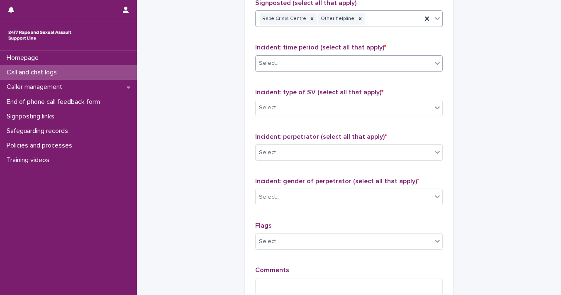
click at [435, 62] on icon at bounding box center [437, 63] width 5 height 3
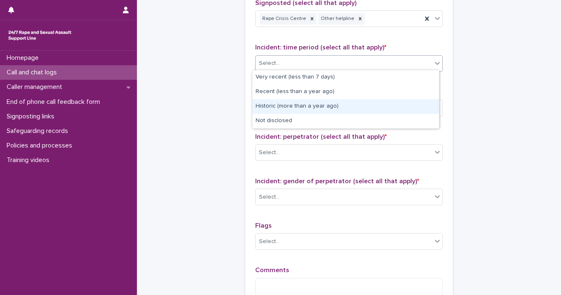
click at [405, 110] on div "Historic (more than a year ago)" at bounding box center [345, 106] width 187 height 15
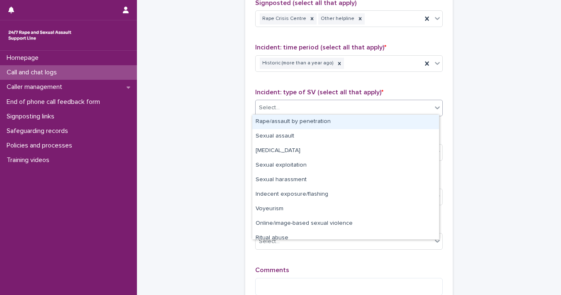
click at [433, 106] on icon at bounding box center [437, 107] width 8 height 8
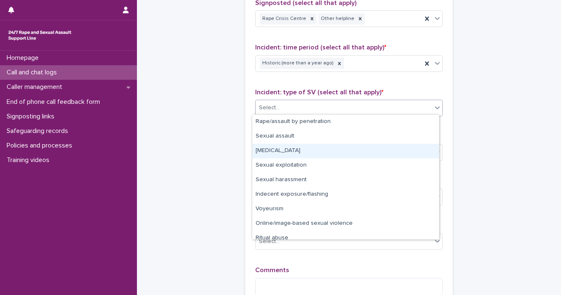
click at [411, 150] on div "[MEDICAL_DATA]" at bounding box center [345, 151] width 187 height 15
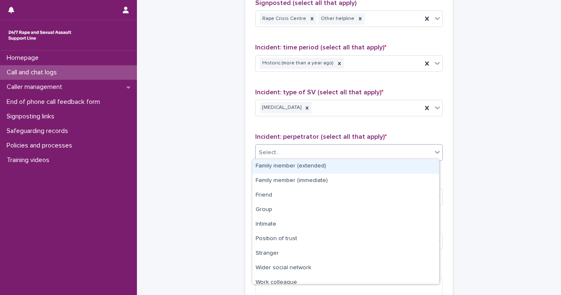
click at [433, 149] on icon at bounding box center [437, 152] width 8 height 8
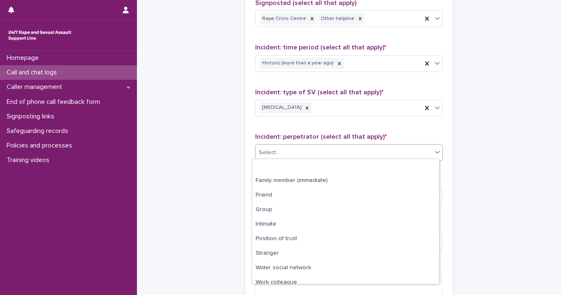
scroll to position [35, 0]
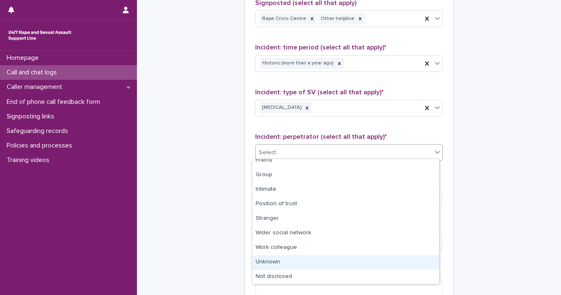
click at [402, 262] on div "Unknown" at bounding box center [345, 262] width 187 height 15
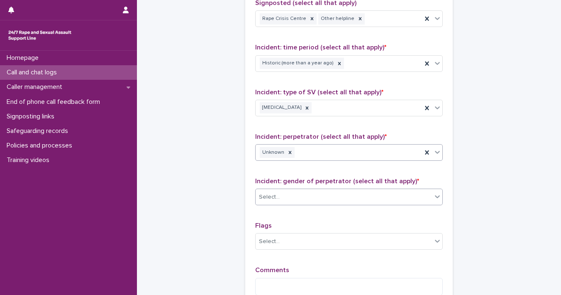
click at [433, 196] on icon at bounding box center [437, 196] width 8 height 8
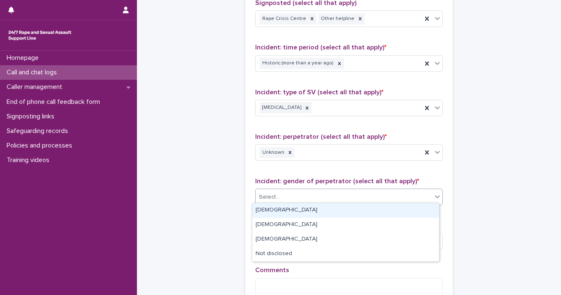
click at [419, 208] on div "[DEMOGRAPHIC_DATA]" at bounding box center [345, 210] width 187 height 15
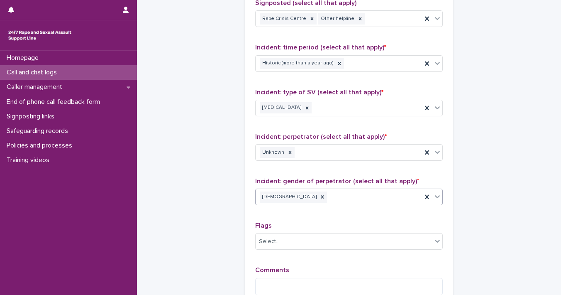
scroll to position [667, 0]
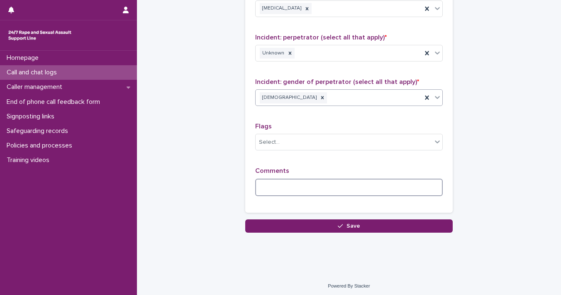
click at [321, 183] on textarea at bounding box center [349, 188] width 188 height 18
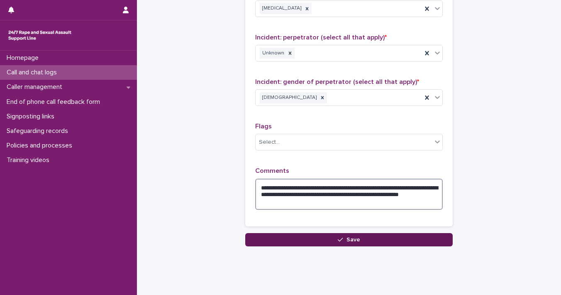
type textarea "**********"
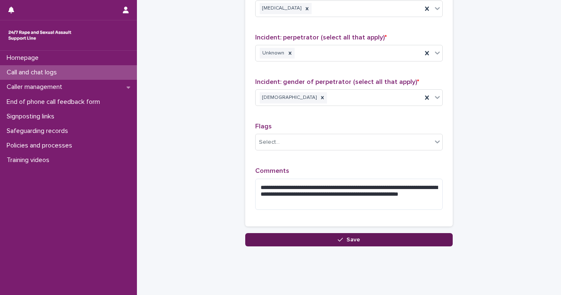
click at [361, 238] on button "Save" at bounding box center [349, 239] width 208 height 13
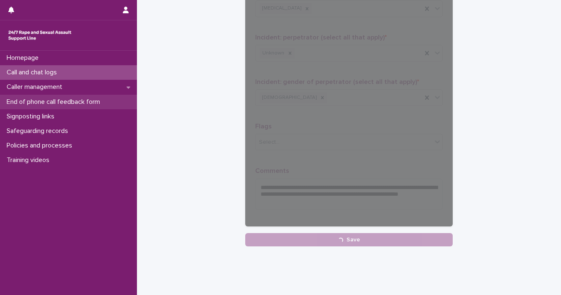
click at [77, 103] on p "End of phone call feedback form" at bounding box center [54, 102] width 103 height 8
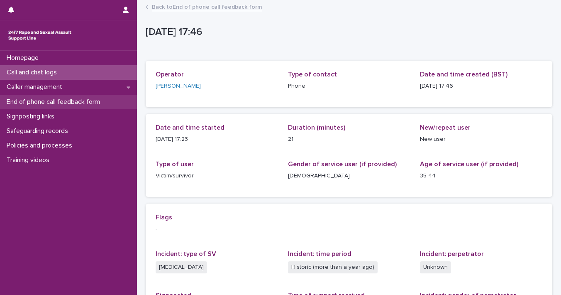
click at [66, 103] on p "End of phone call feedback form" at bounding box center [54, 102] width 103 height 8
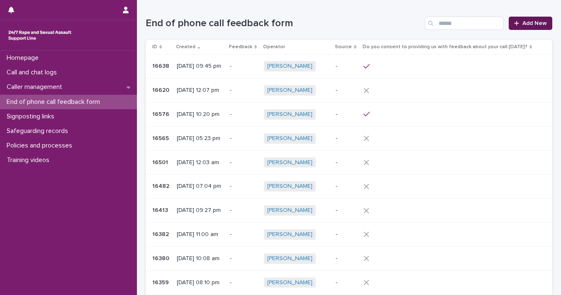
click at [515, 22] on div at bounding box center [518, 23] width 8 height 6
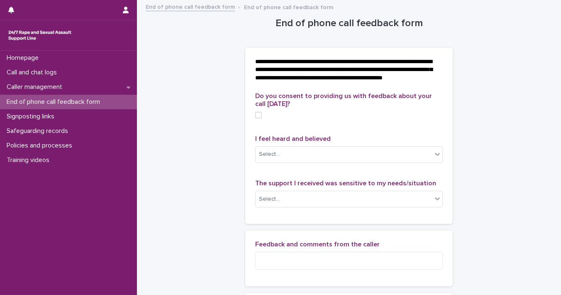
click at [256, 118] on span at bounding box center [258, 115] width 7 height 7
click at [437, 156] on icon at bounding box center [437, 154] width 5 height 3
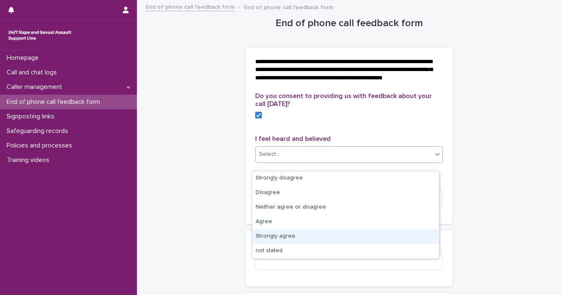
click at [408, 232] on div "Strongly agree" at bounding box center [345, 236] width 187 height 15
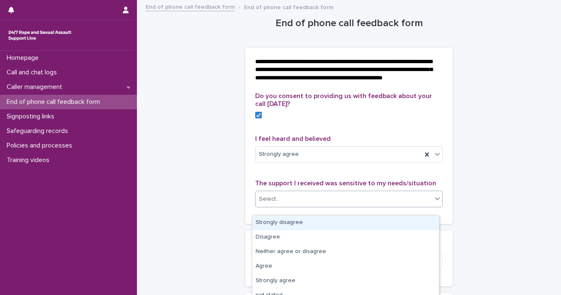
click at [435, 203] on icon at bounding box center [437, 198] width 8 height 8
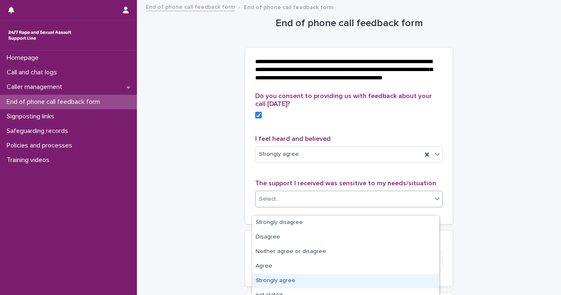
click at [411, 275] on div "Strongly agree" at bounding box center [345, 281] width 187 height 15
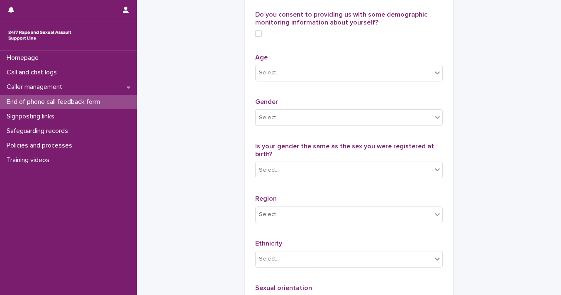
scroll to position [346, 0]
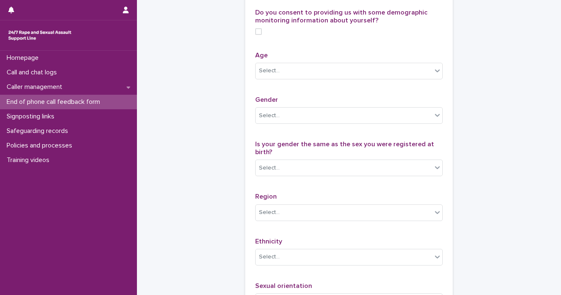
click at [256, 35] on span at bounding box center [258, 31] width 7 height 7
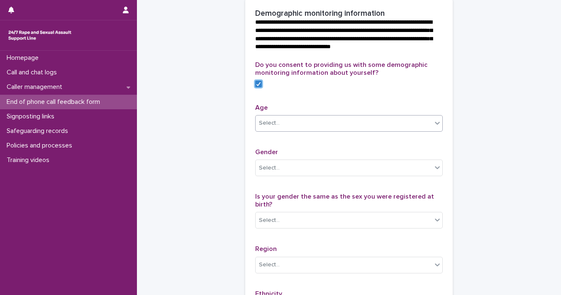
click at [428, 130] on div "Select..." at bounding box center [344, 123] width 176 height 14
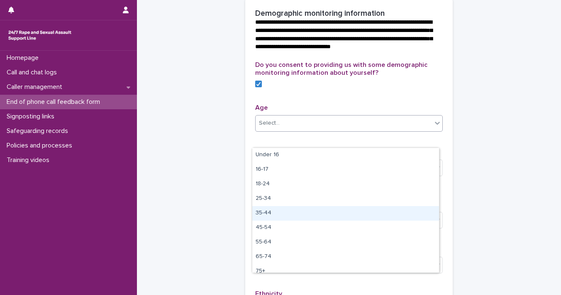
click at [393, 215] on div "35-44" at bounding box center [345, 213] width 187 height 15
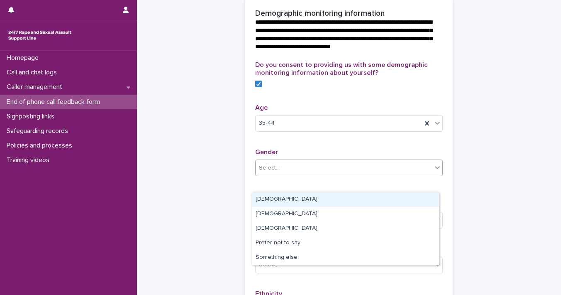
click at [433, 171] on icon at bounding box center [437, 167] width 8 height 8
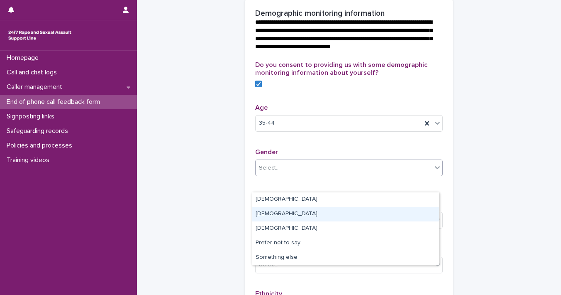
click at [412, 213] on div "[DEMOGRAPHIC_DATA]" at bounding box center [345, 214] width 187 height 15
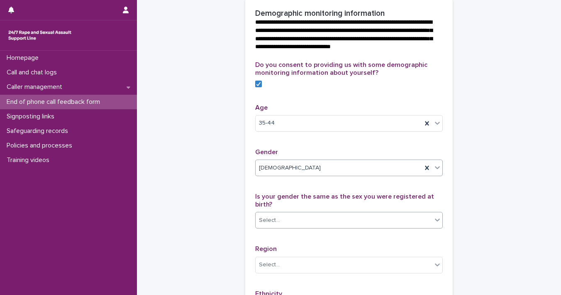
click at [433, 224] on icon at bounding box center [437, 219] width 8 height 8
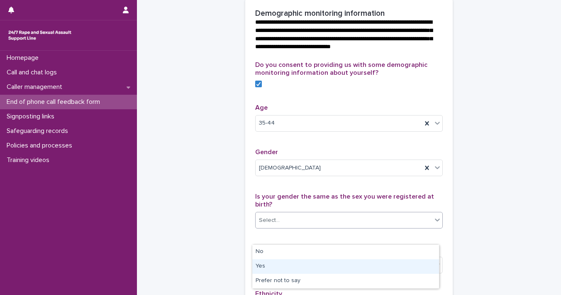
click at [389, 264] on div "Yes" at bounding box center [345, 266] width 187 height 15
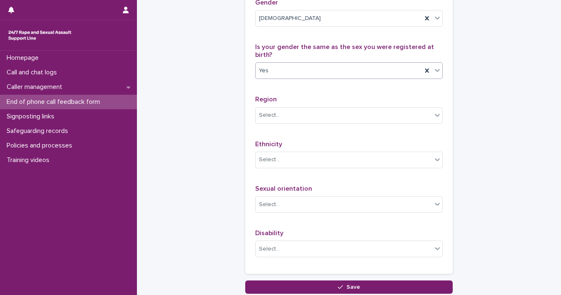
scroll to position [510, 0]
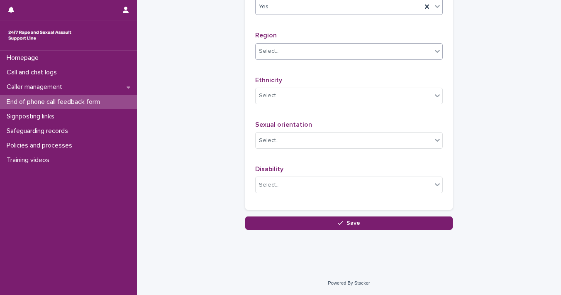
click at [435, 55] on icon at bounding box center [437, 51] width 8 height 8
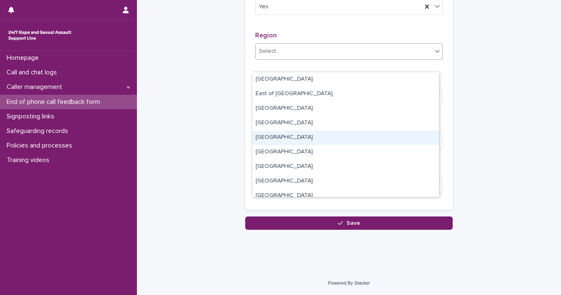
click at [414, 138] on div "[GEOGRAPHIC_DATA]" at bounding box center [345, 137] width 187 height 15
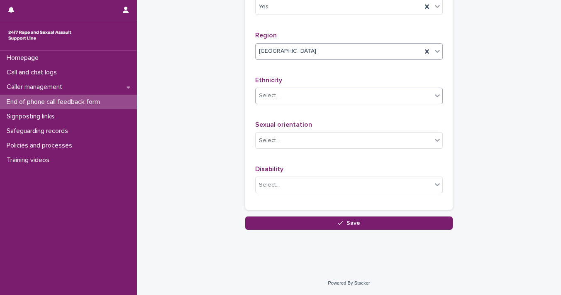
click at [435, 100] on icon at bounding box center [437, 95] width 8 height 8
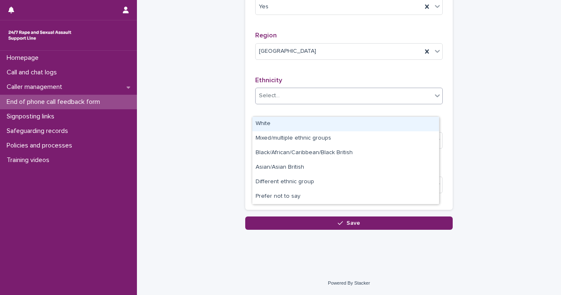
click at [425, 125] on div "White" at bounding box center [345, 124] width 187 height 15
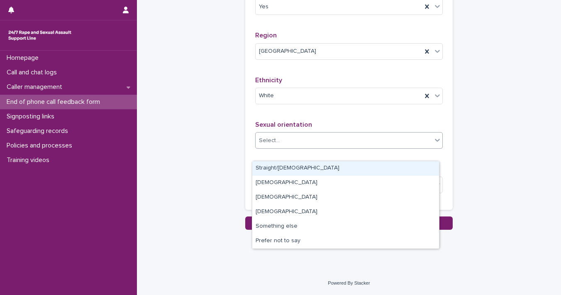
click at [437, 147] on div at bounding box center [438, 139] width 10 height 15
click at [415, 170] on div "Straight/[DEMOGRAPHIC_DATA]" at bounding box center [345, 168] width 187 height 15
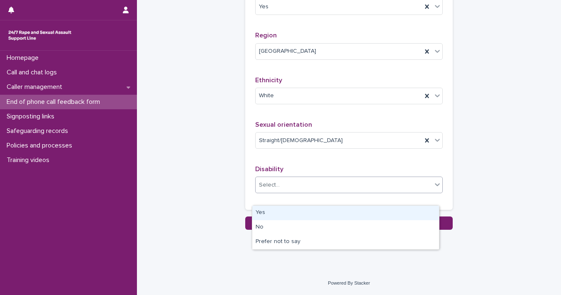
click at [433, 188] on icon at bounding box center [437, 184] width 8 height 8
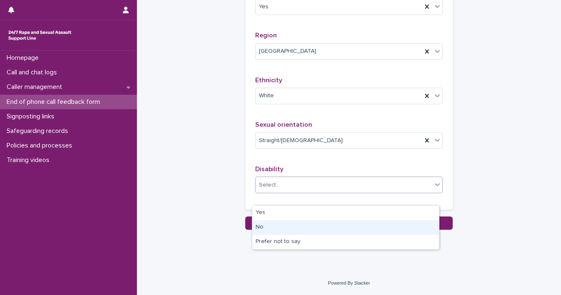
click at [378, 230] on div "No" at bounding box center [345, 227] width 187 height 15
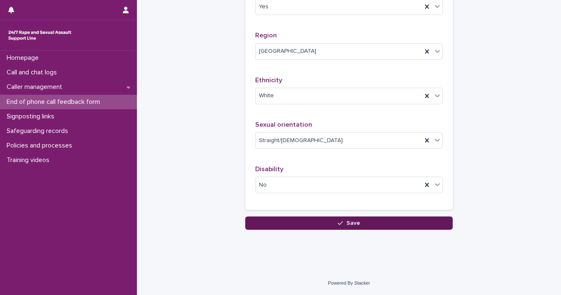
click at [379, 230] on button "Save" at bounding box center [349, 222] width 208 height 13
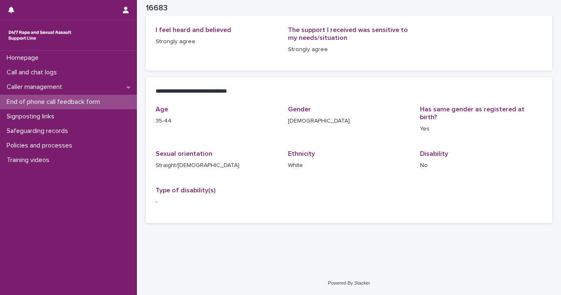
scroll to position [126, 0]
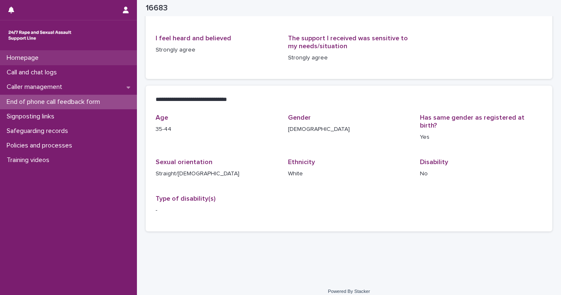
click at [69, 53] on div "Homepage" at bounding box center [68, 58] width 137 height 15
